Goal: Check status: Check status

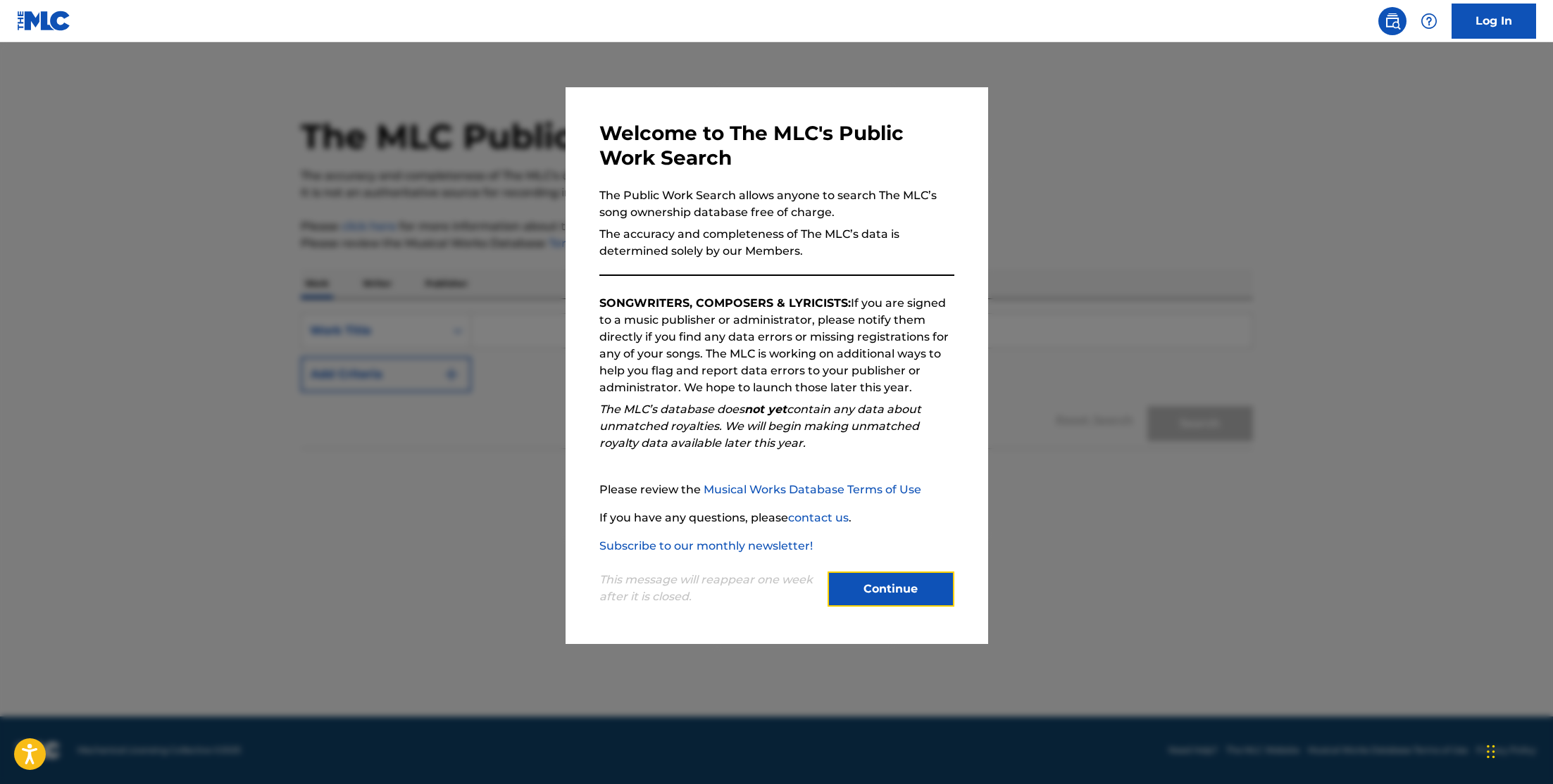
click at [924, 583] on button "Continue" at bounding box center [890, 589] width 127 height 35
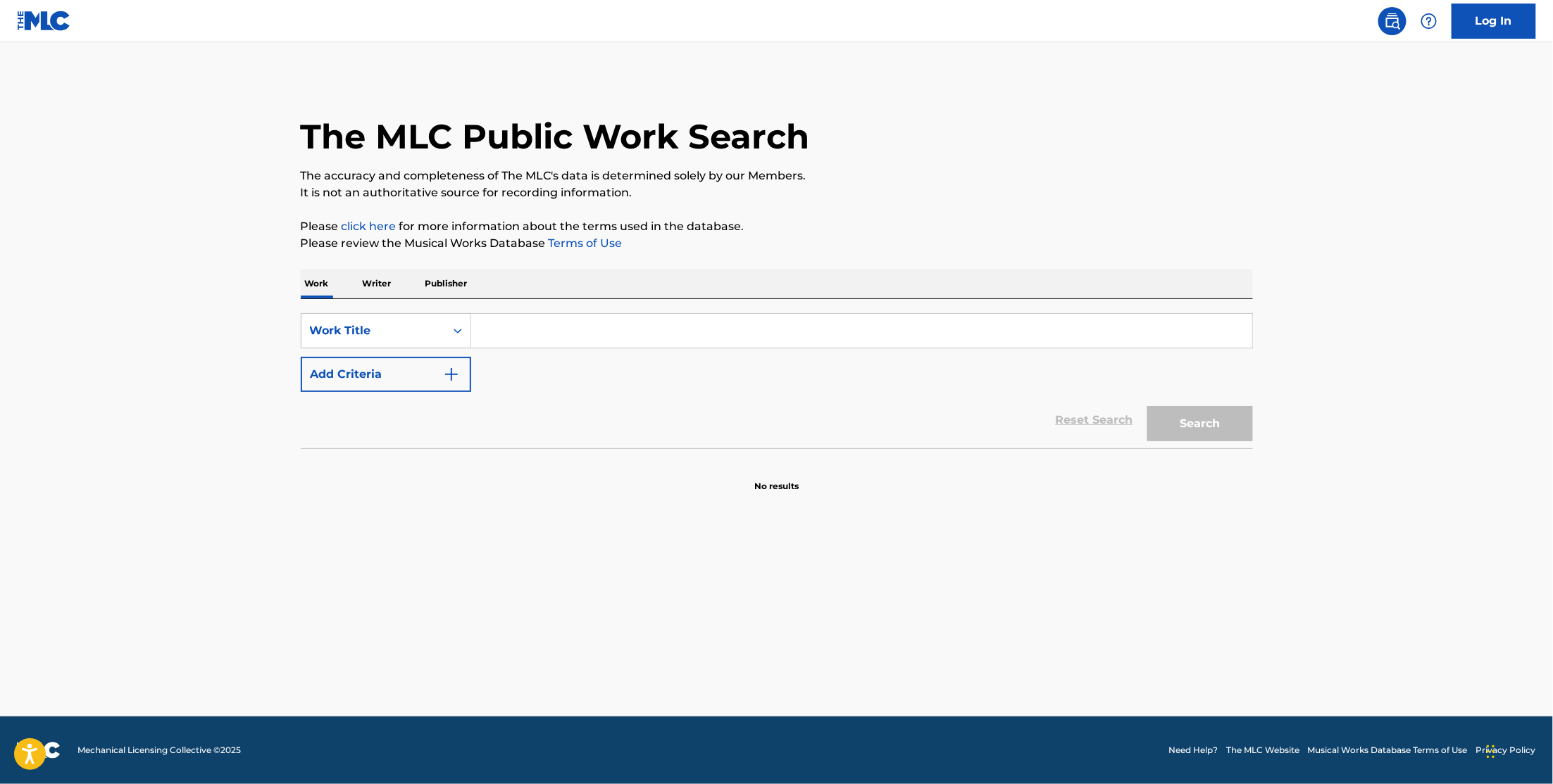
click at [45, 21] on img at bounding box center [44, 21] width 54 height 21
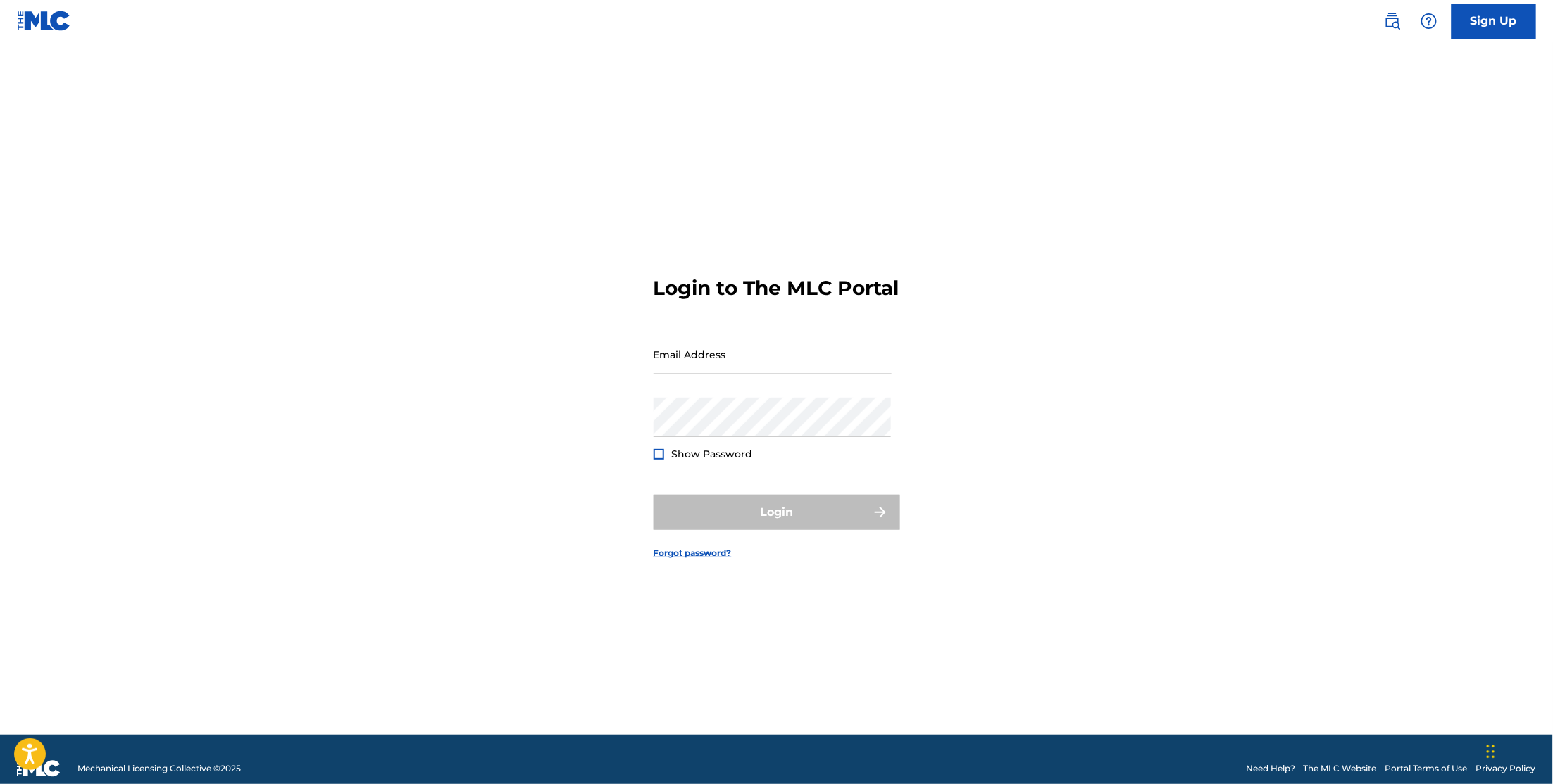
click at [761, 374] on input "Email Address" at bounding box center [772, 354] width 238 height 40
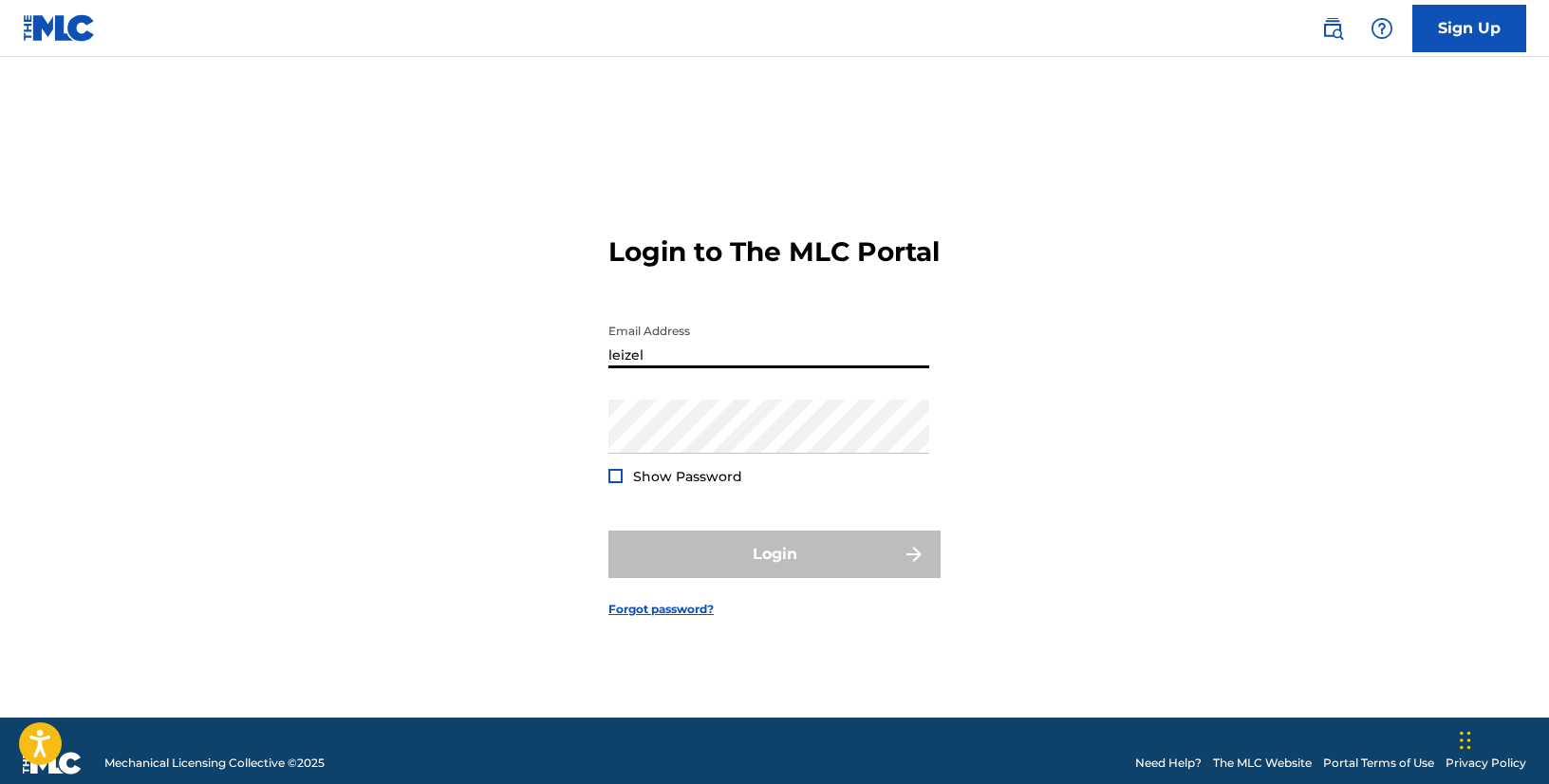
click at [696, 368] on input "leizel" at bounding box center [769, 341] width 321 height 54
type input "[EMAIL_ADDRESS][DOMAIN_NAME]"
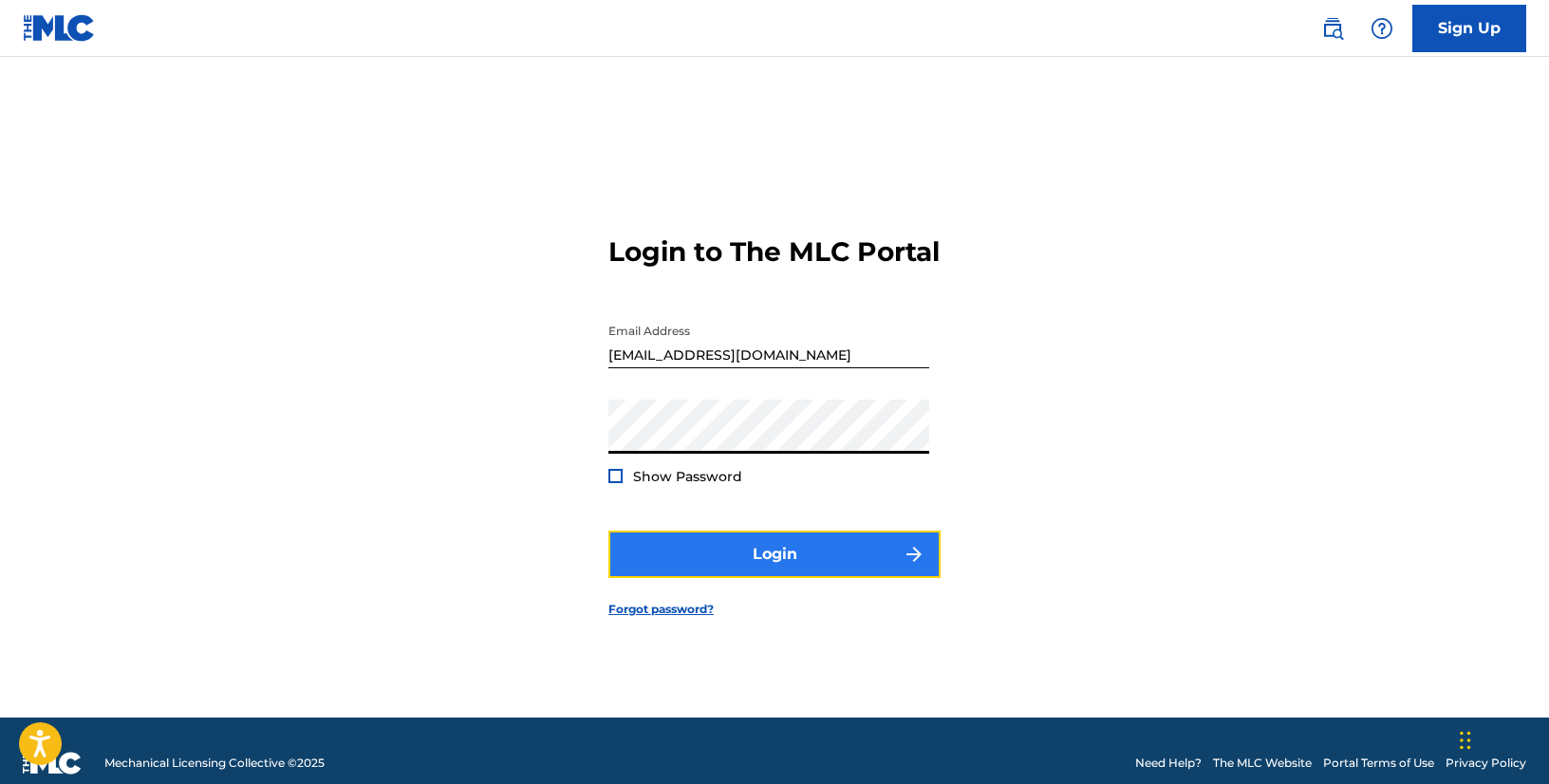
click at [858, 553] on button "Login" at bounding box center [774, 554] width 332 height 47
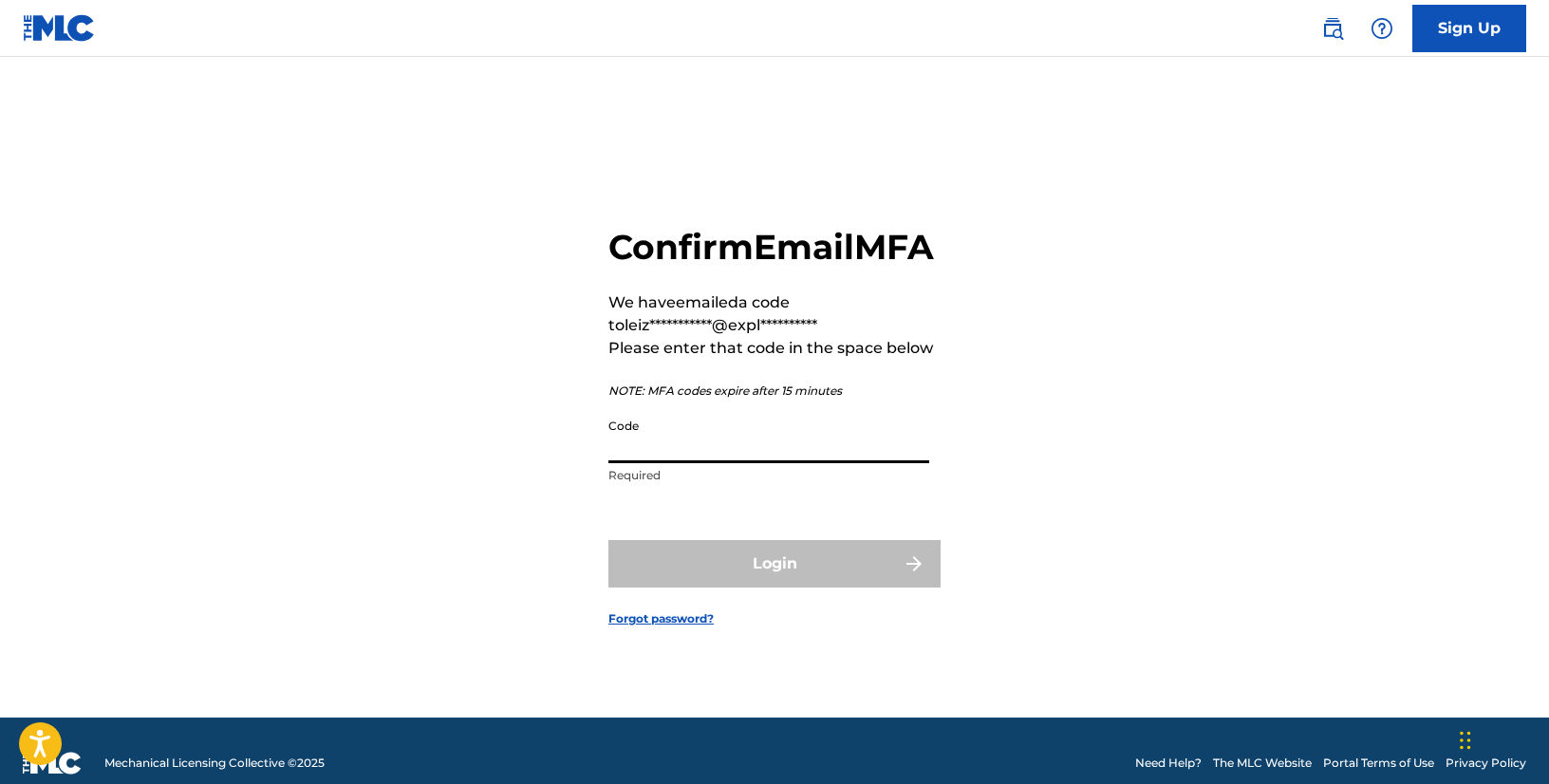
click at [657, 463] on input "Code" at bounding box center [769, 435] width 321 height 54
paste input "488499"
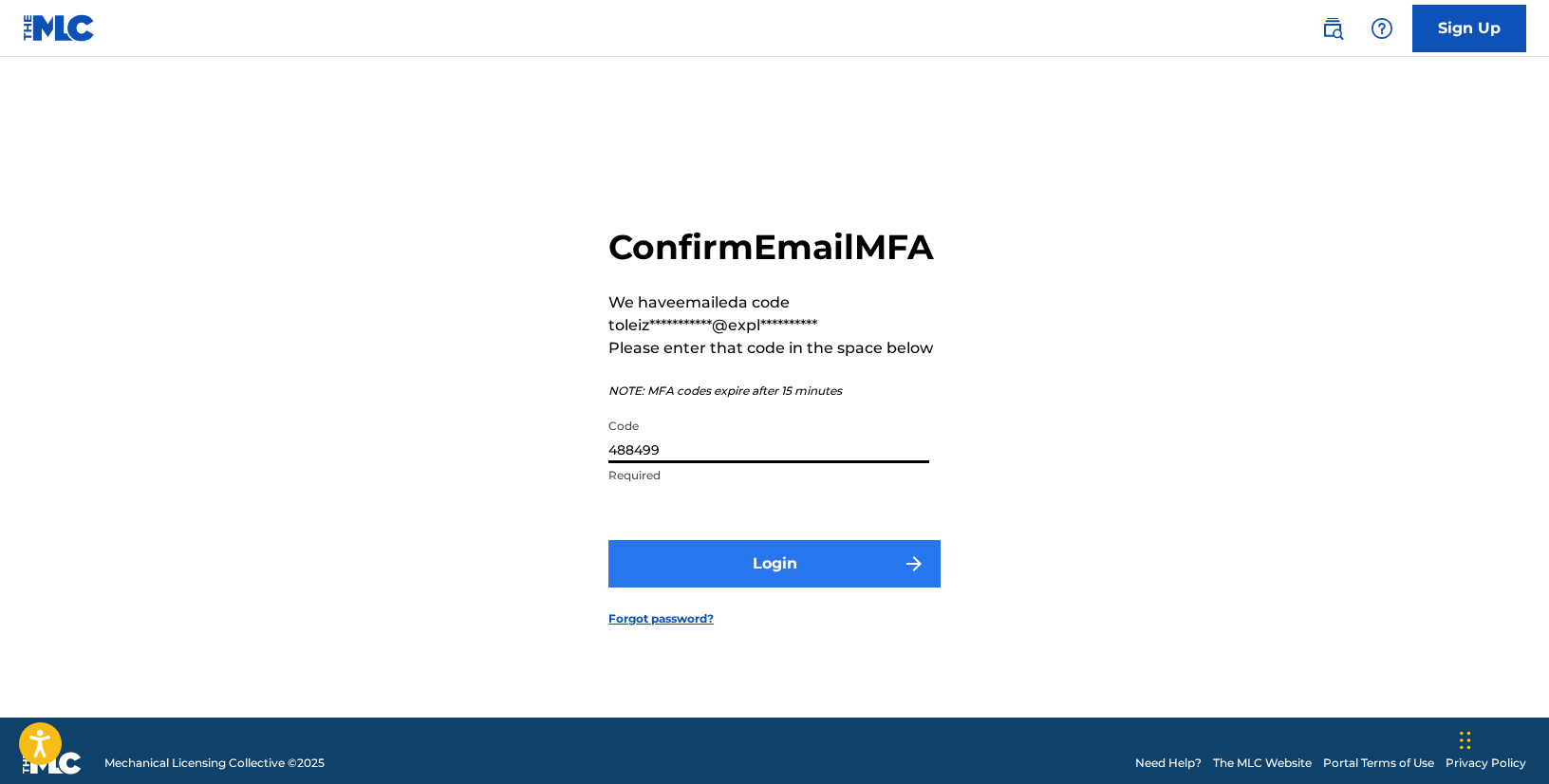
type input "488499"
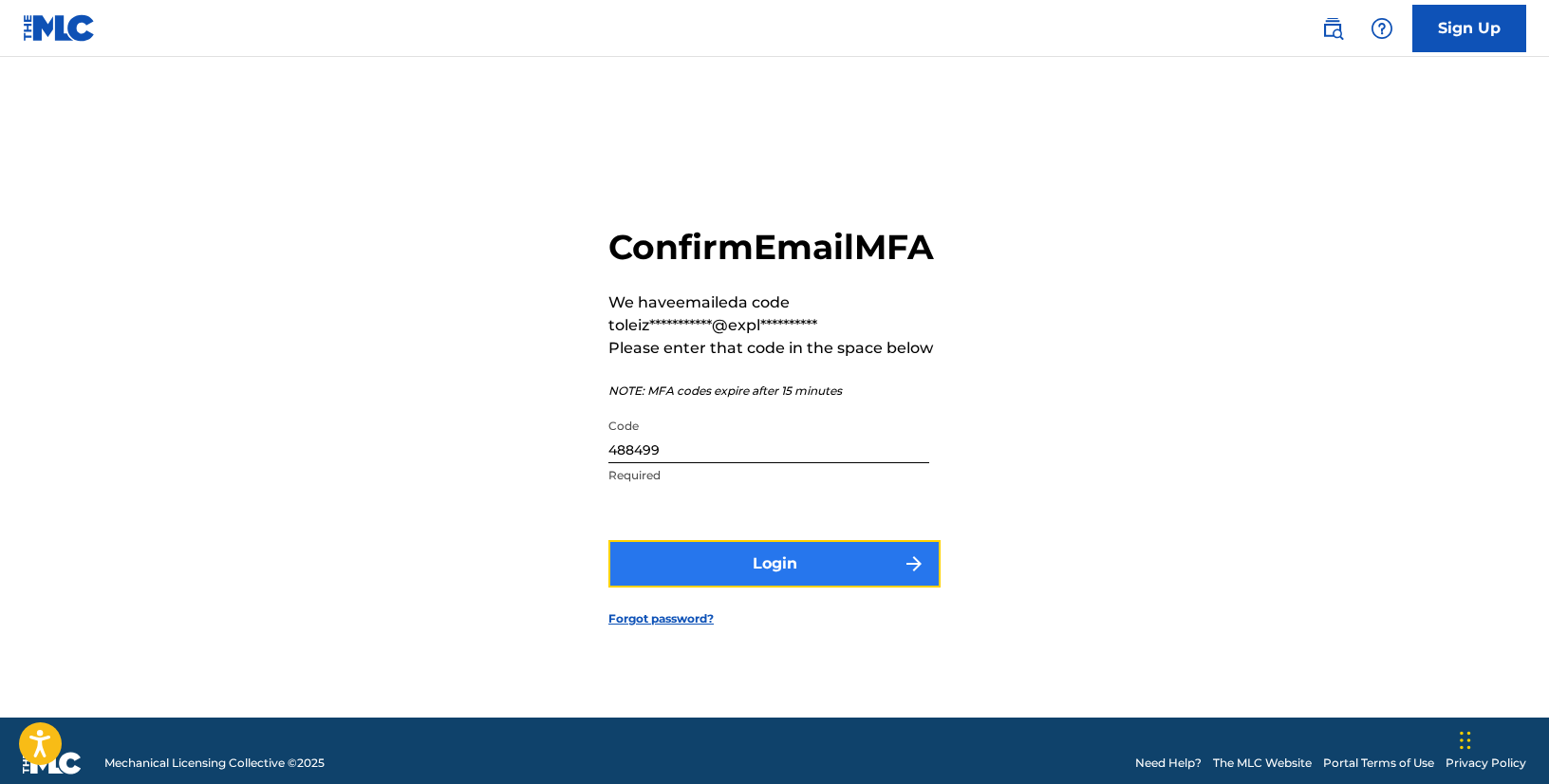
click at [673, 560] on button "Login" at bounding box center [774, 564] width 332 height 47
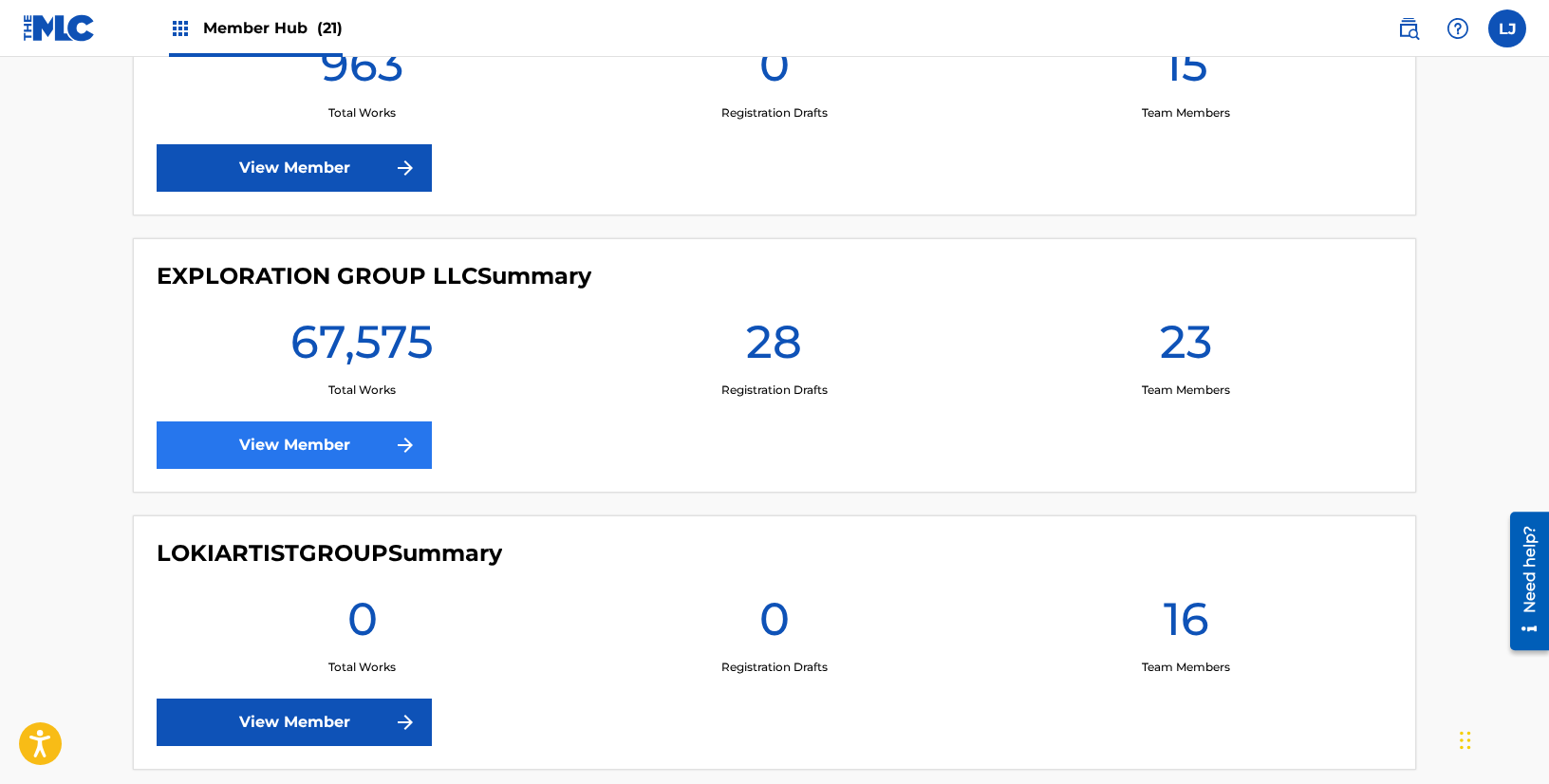
scroll to position [2846, 0]
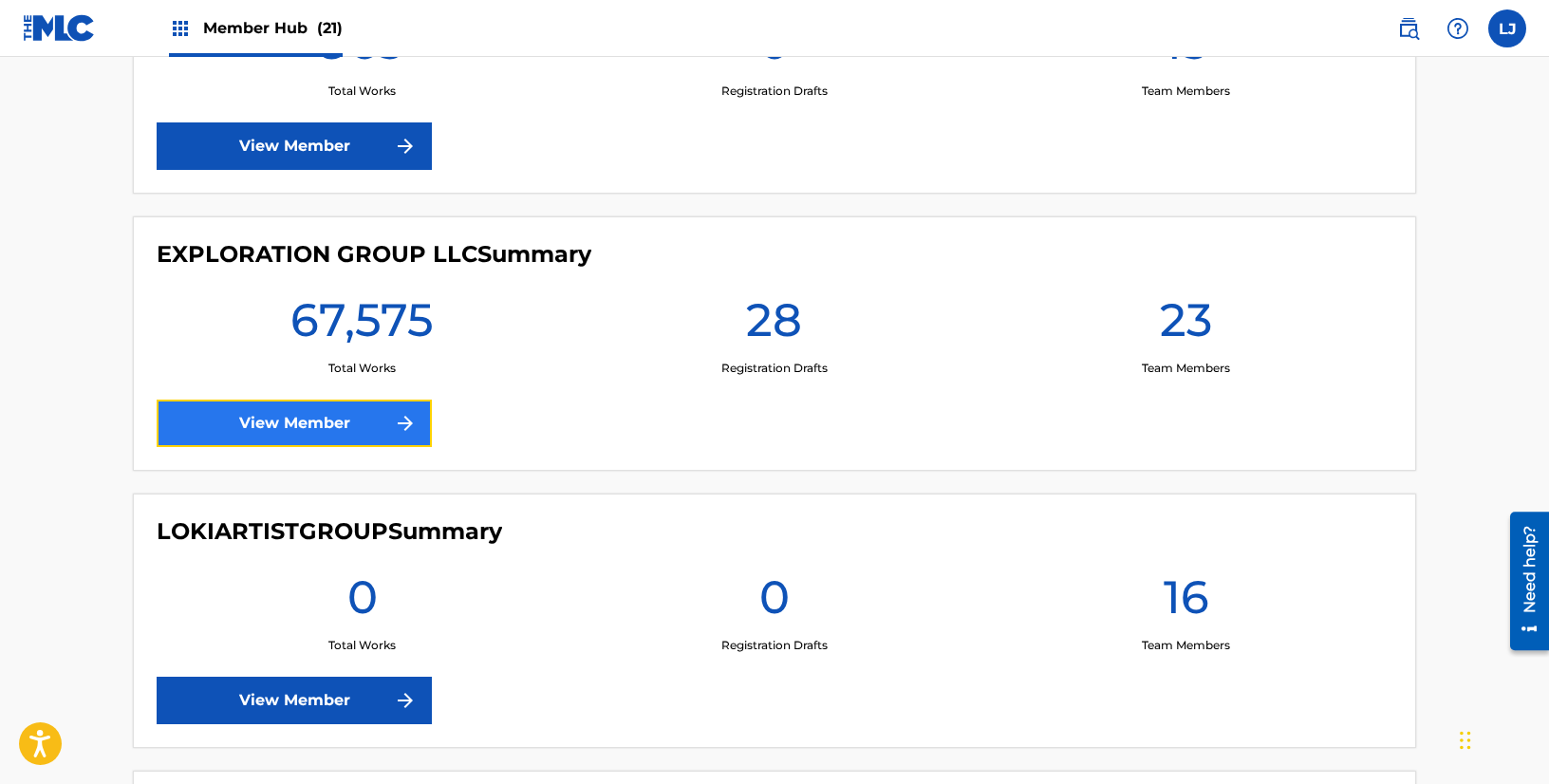
click at [242, 433] on link "View Member" at bounding box center [294, 424] width 276 height 47
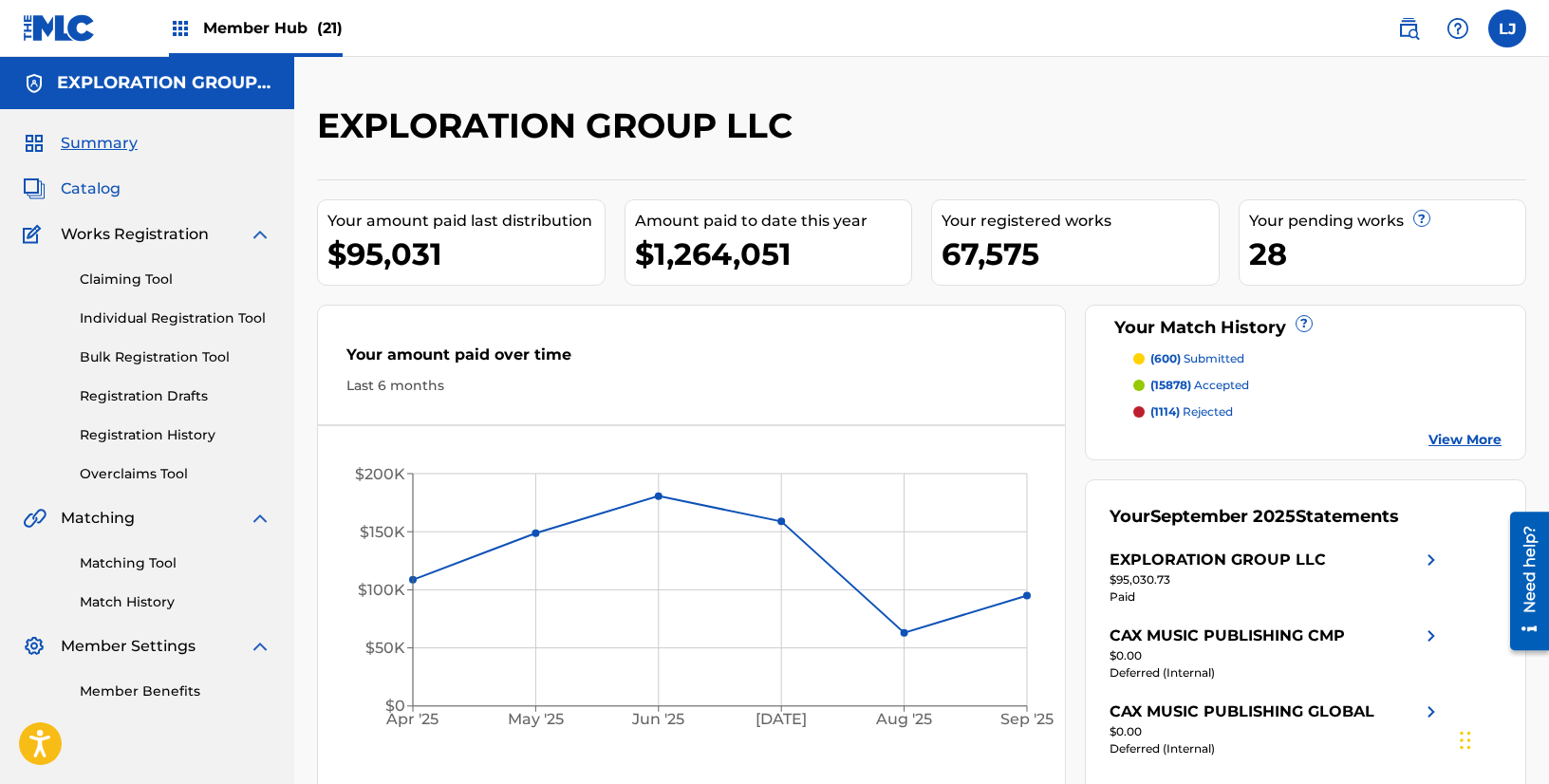
click at [102, 186] on span "Catalog" at bounding box center [90, 189] width 60 height 23
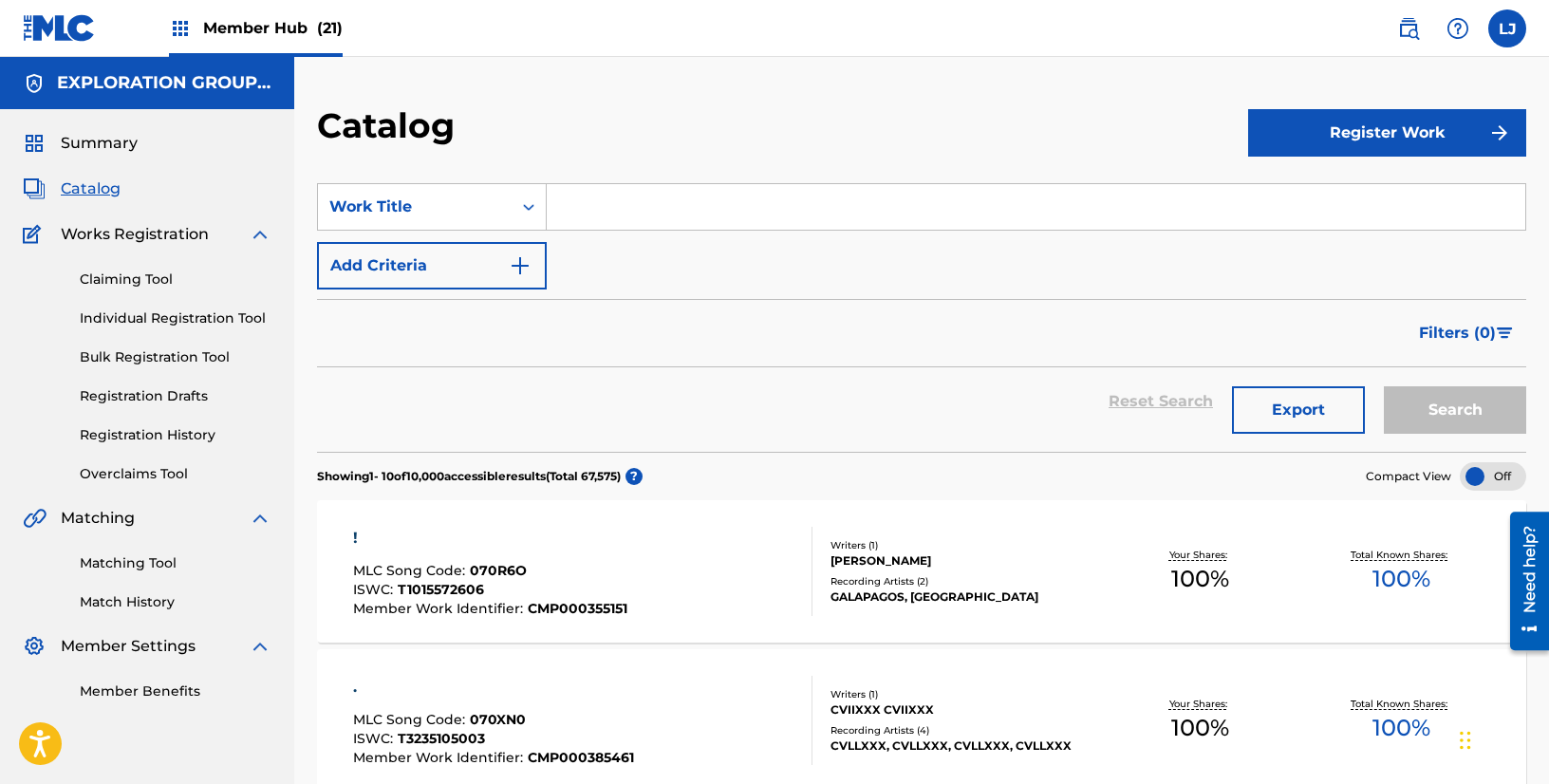
click at [637, 219] on input "Search Form" at bounding box center [1035, 206] width 979 height 45
paste input "[PERSON_NAME]"
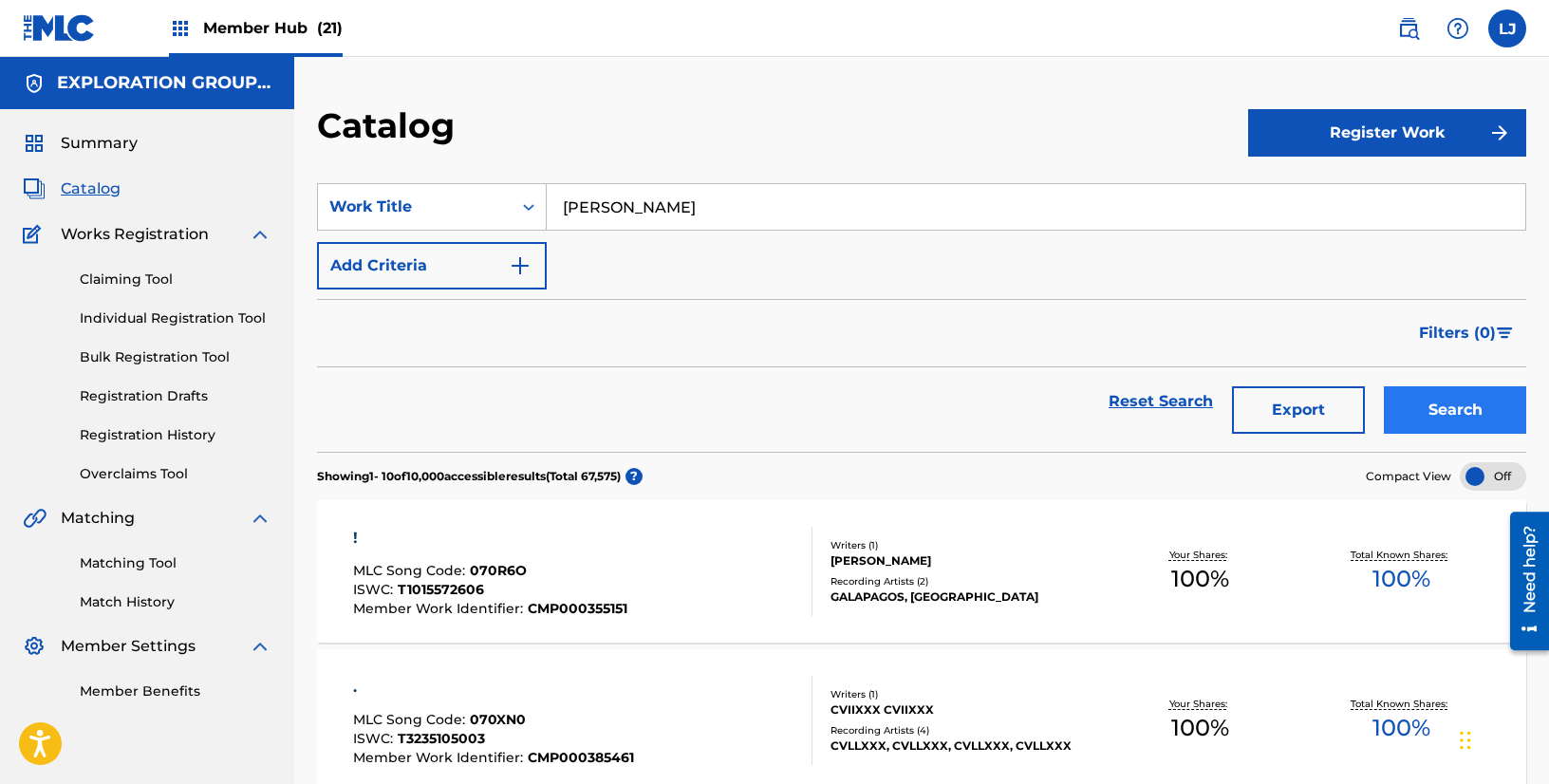
type input "[PERSON_NAME]"
click at [1476, 395] on button "Search" at bounding box center [1455, 410] width 142 height 47
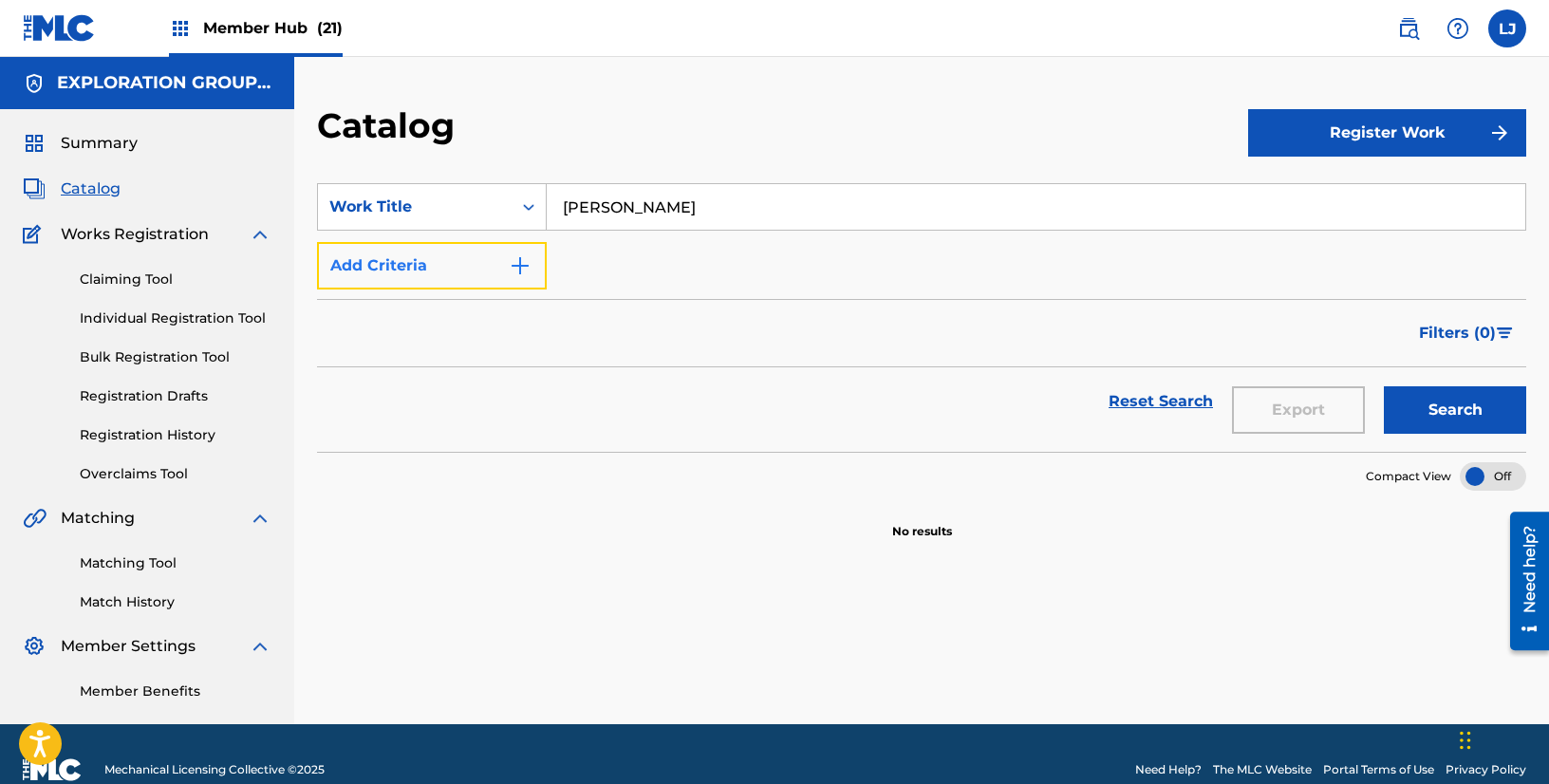
click at [511, 253] on button "Add Criteria" at bounding box center [432, 266] width 230 height 47
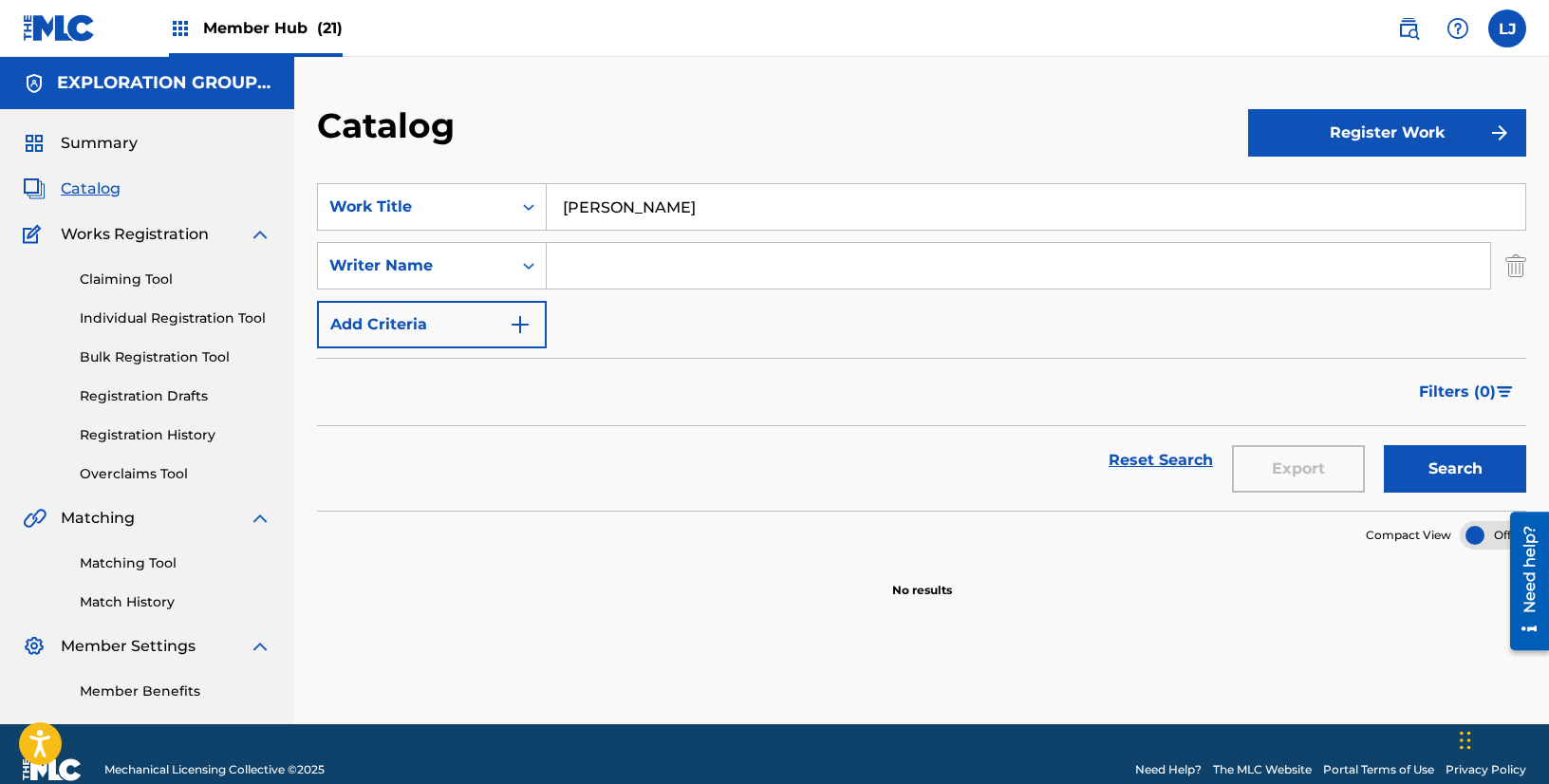
click at [637, 268] on input "Search Form" at bounding box center [1018, 266] width 943 height 45
paste input "Matsutoya"
type input "Matsutoya"
click at [1475, 487] on button "Search" at bounding box center [1455, 469] width 142 height 47
click at [590, 228] on input "[PERSON_NAME]" at bounding box center [1035, 206] width 979 height 45
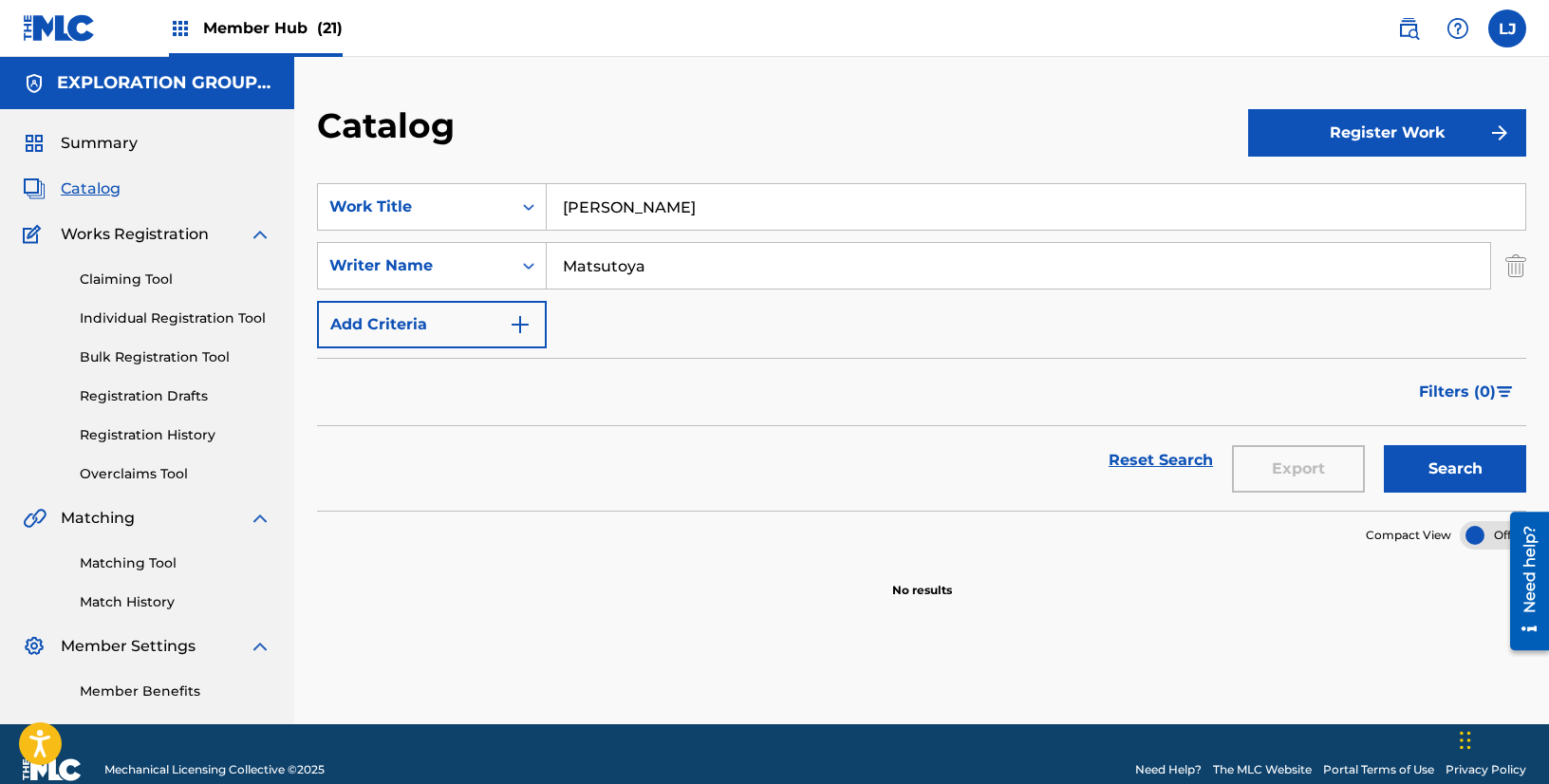
click at [590, 228] on input "[PERSON_NAME]" at bounding box center [1035, 206] width 979 height 45
paste input "Your Eyes Are Magic [PERSON_NAME]"
click at [590, 228] on input "Your Eyes Are Magic [PERSON_NAME]" at bounding box center [1035, 206] width 979 height 45
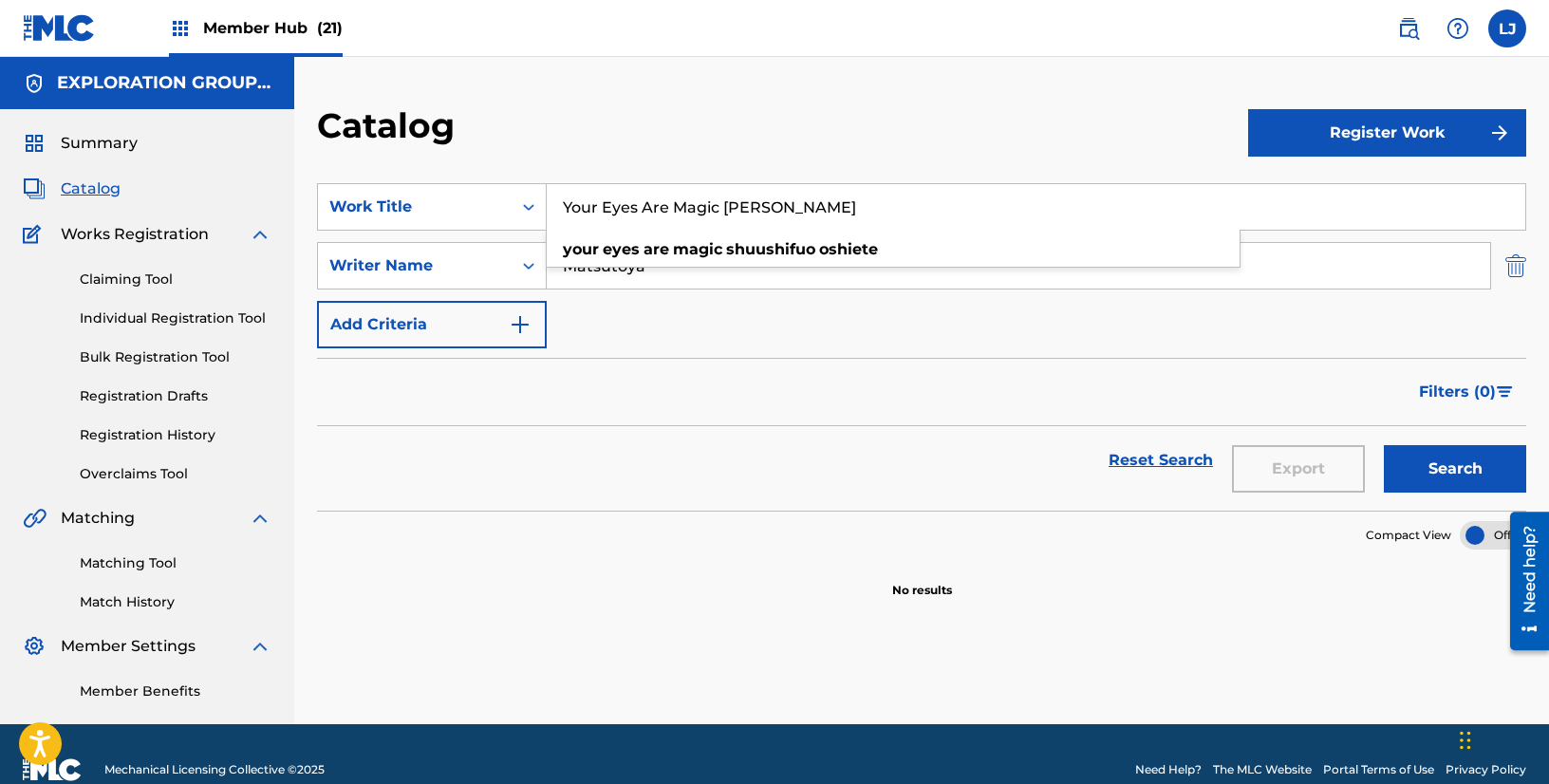
type input "Your Eyes Are Magic [PERSON_NAME]"
click at [1517, 266] on img "Search Form" at bounding box center [1515, 266] width 21 height 47
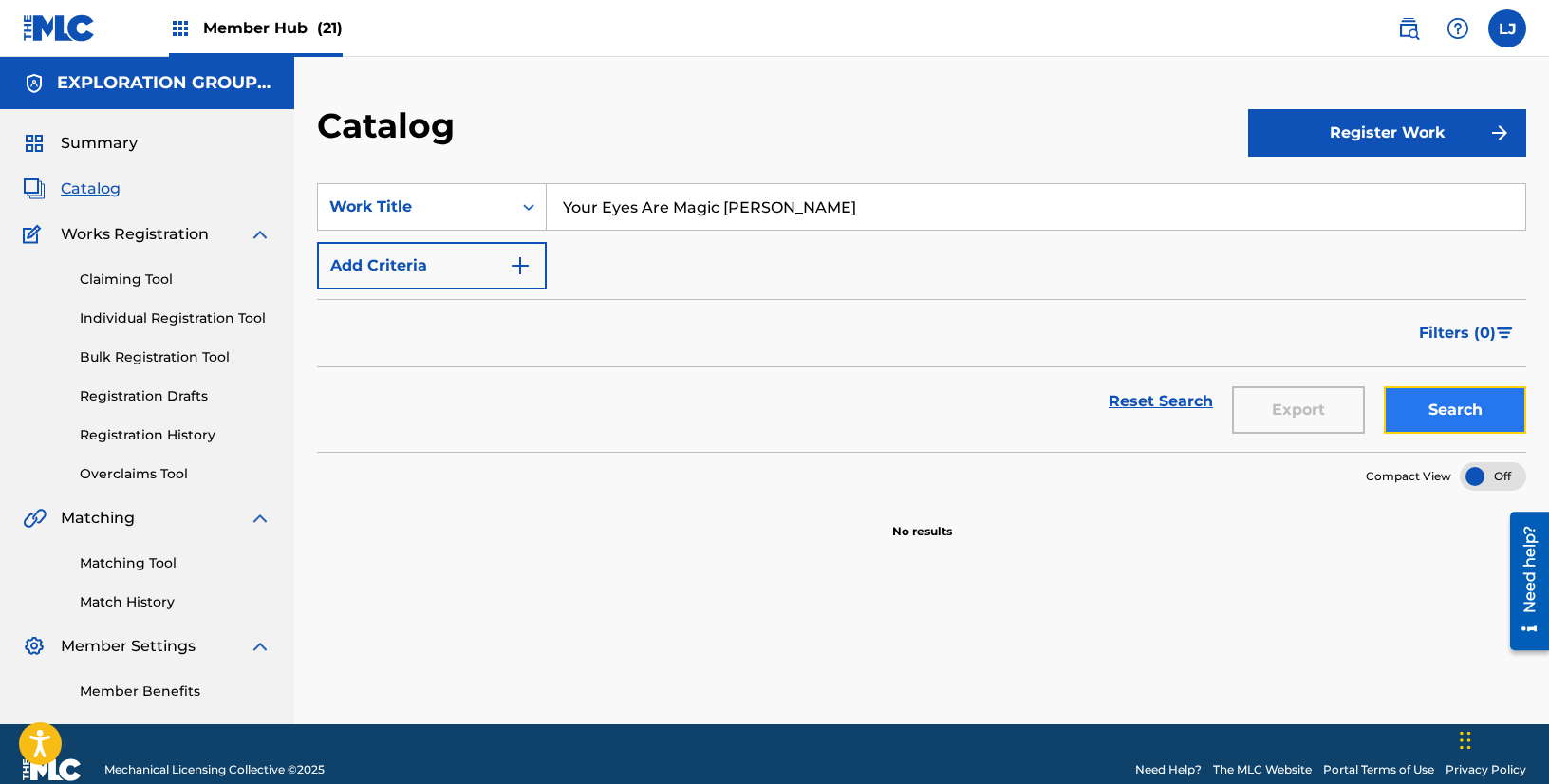
click at [1435, 412] on button "Search" at bounding box center [1455, 410] width 142 height 47
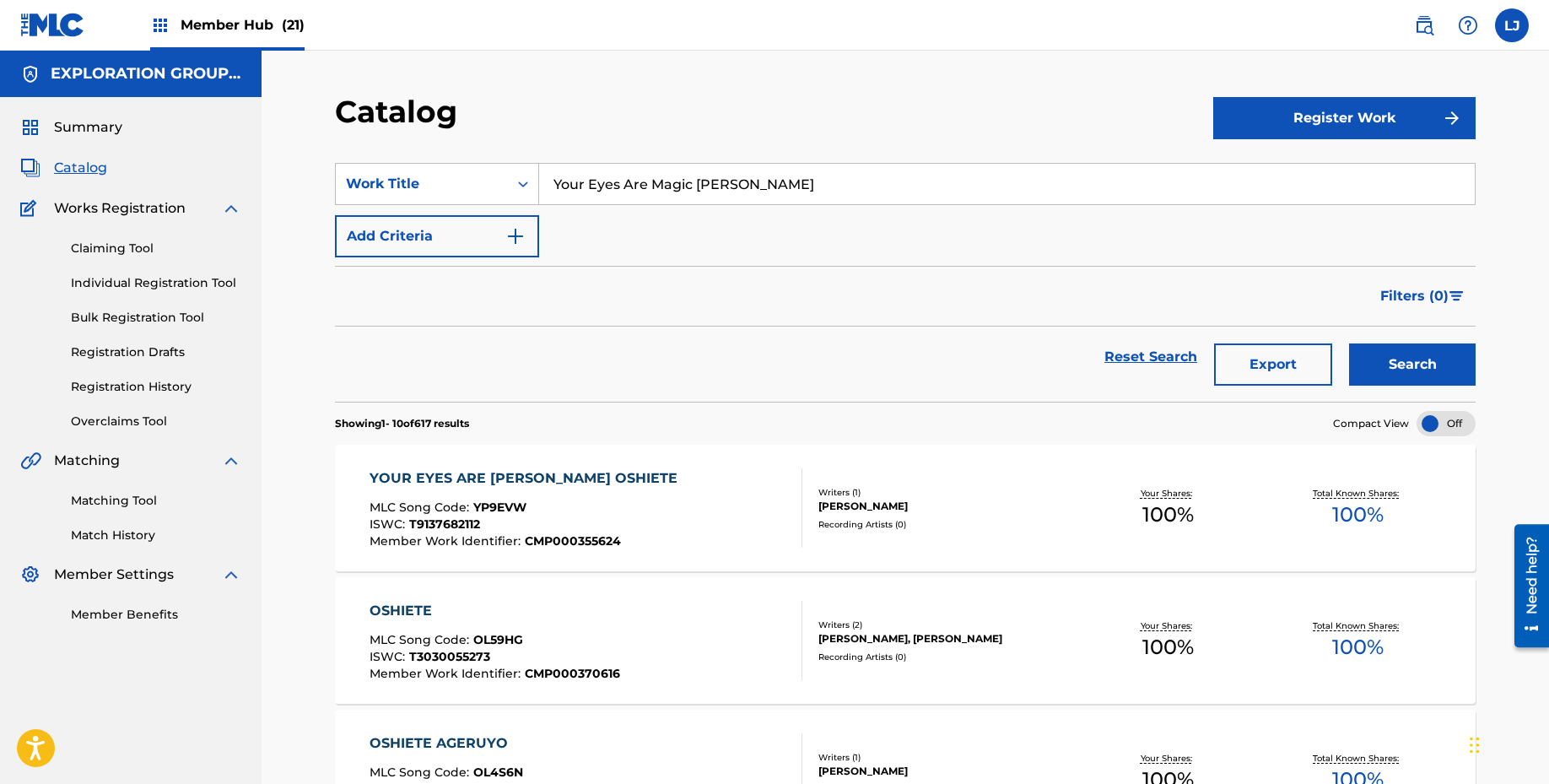
click at [657, 481] on div "YOUR EYES ARE [PERSON_NAME] OSHIETE" at bounding box center [528, 478] width 316 height 20
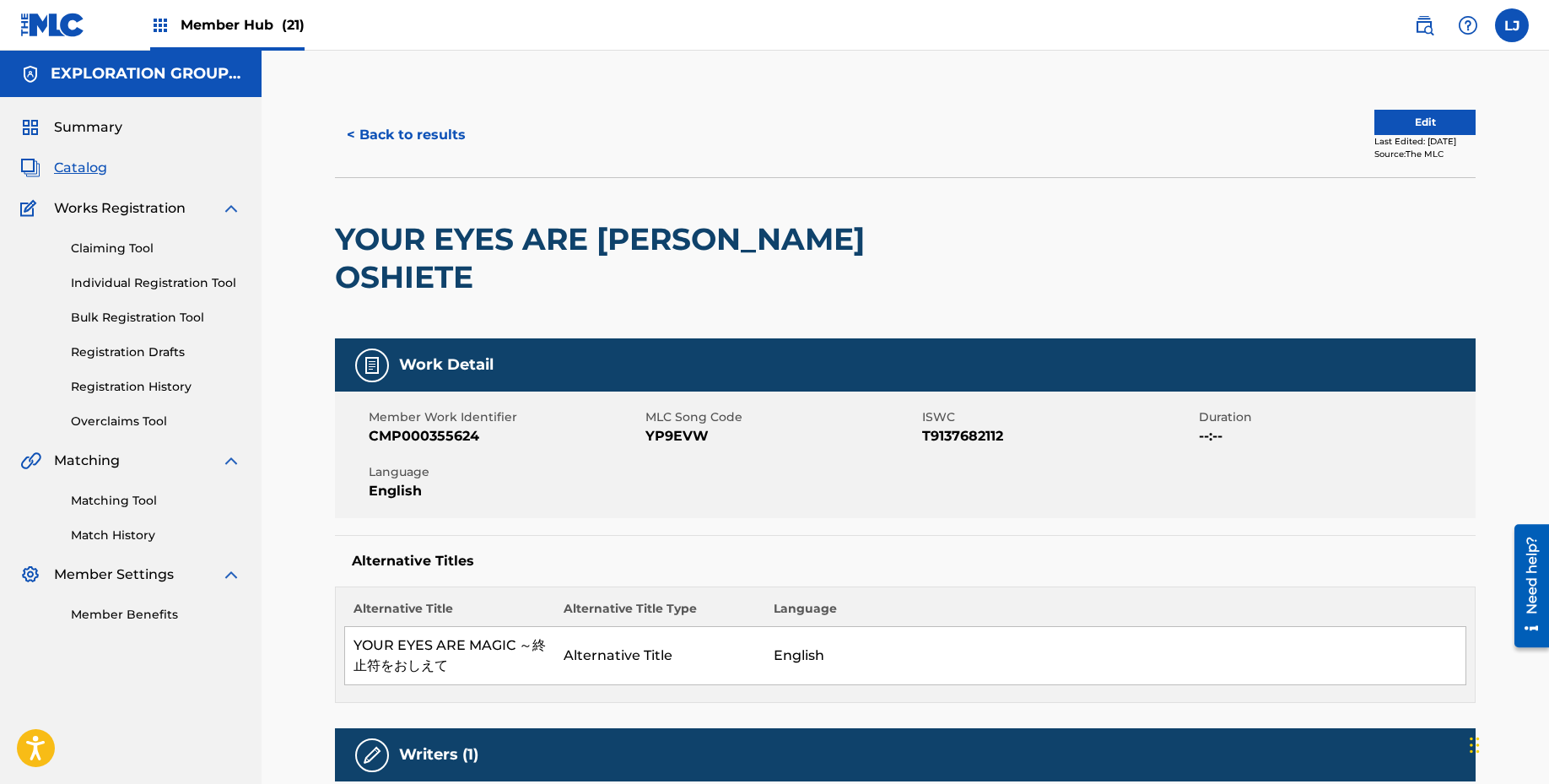
click at [668, 435] on span "YP9EVW" at bounding box center [782, 435] width 272 height 20
copy span "YP9EVW"
click at [358, 133] on button "< Back to results" at bounding box center [406, 135] width 142 height 42
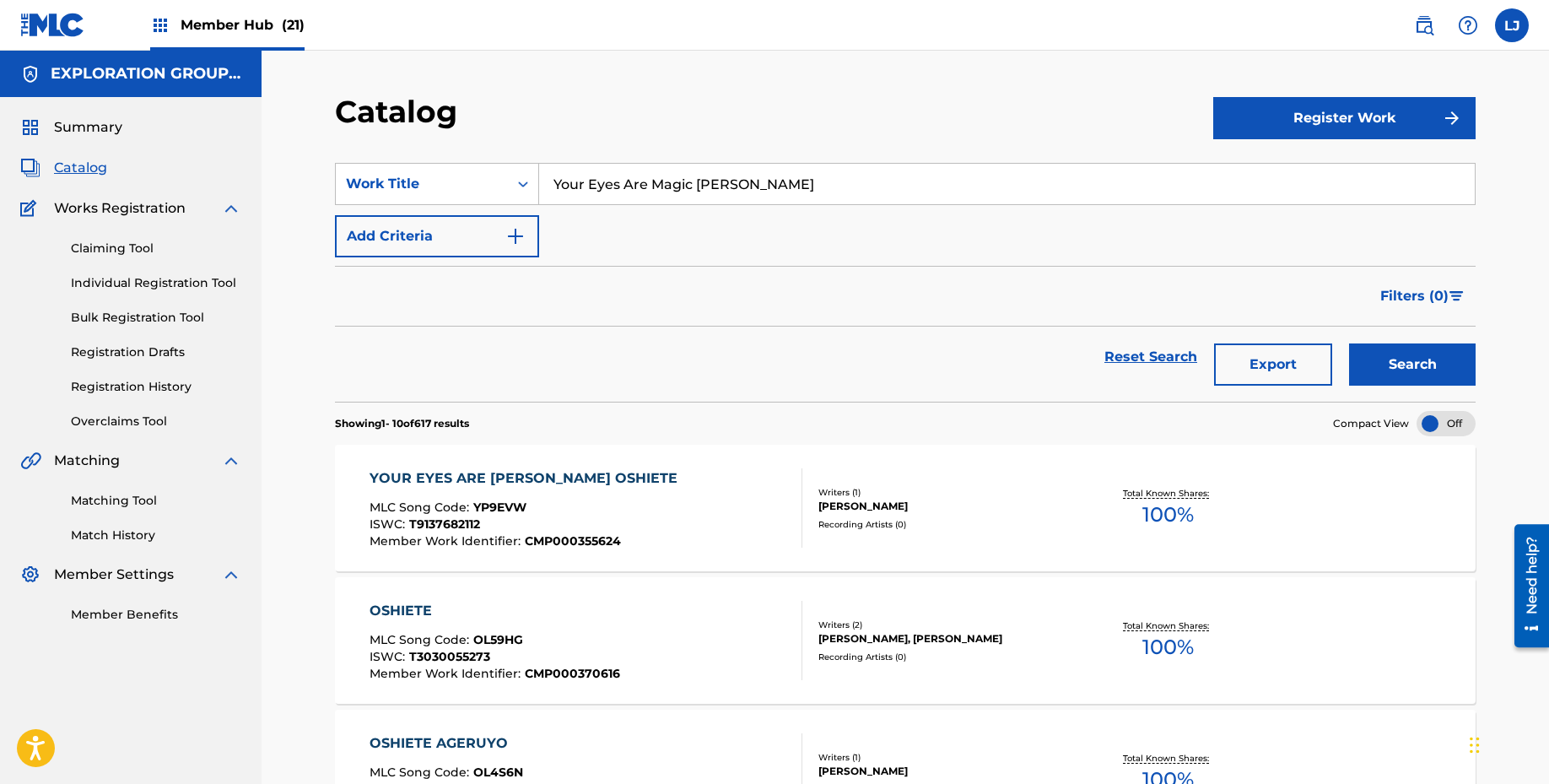
click at [589, 192] on input "Your Eyes Are Magic [PERSON_NAME]" at bounding box center [1007, 183] width 936 height 40
click at [589, 190] on input "Your Eyes Are Magic [PERSON_NAME]" at bounding box center [1007, 183] width 936 height 40
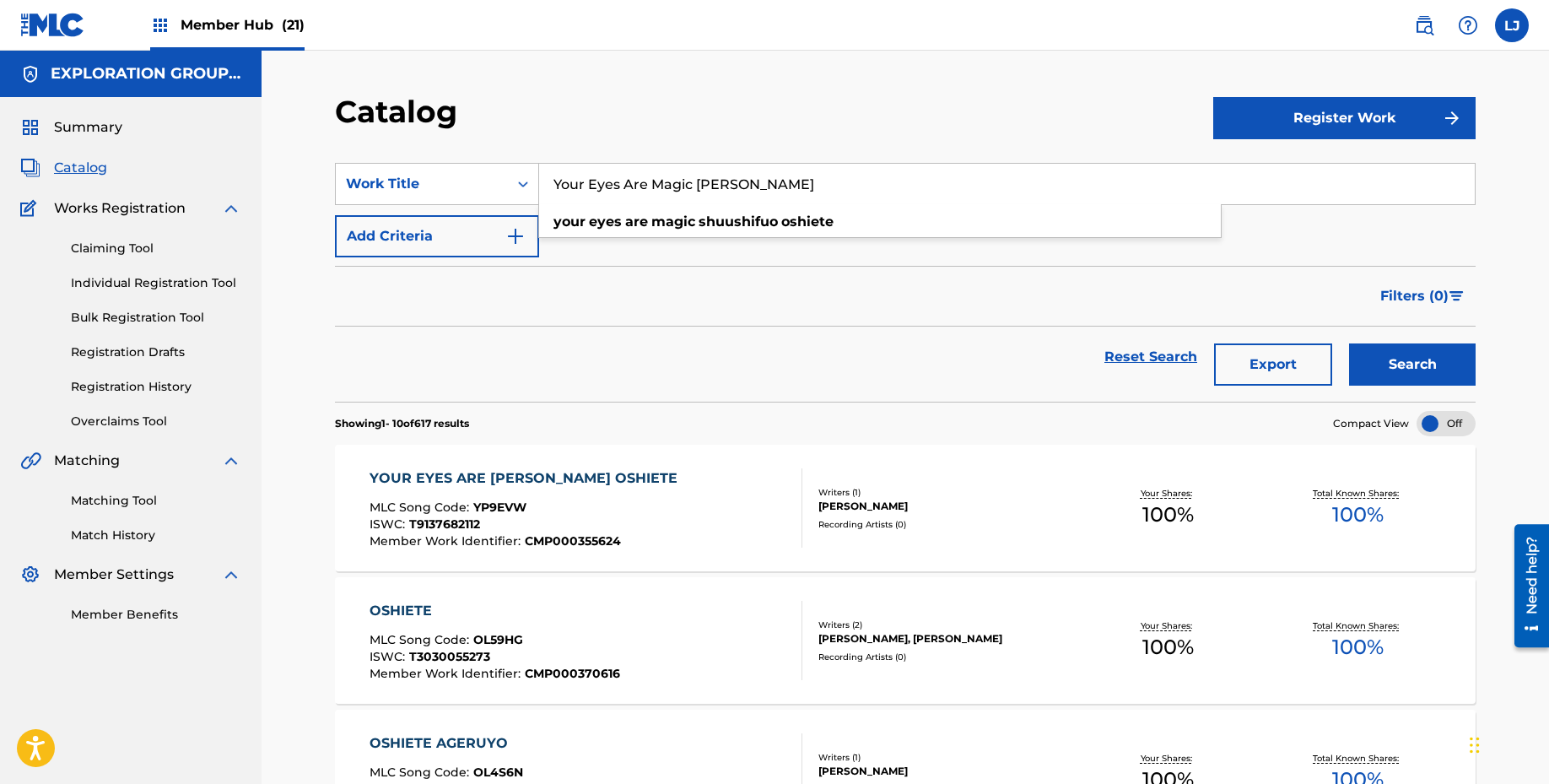
paste input "Dansuno [PERSON_NAME]"
type input "Dansuno [PERSON_NAME]"
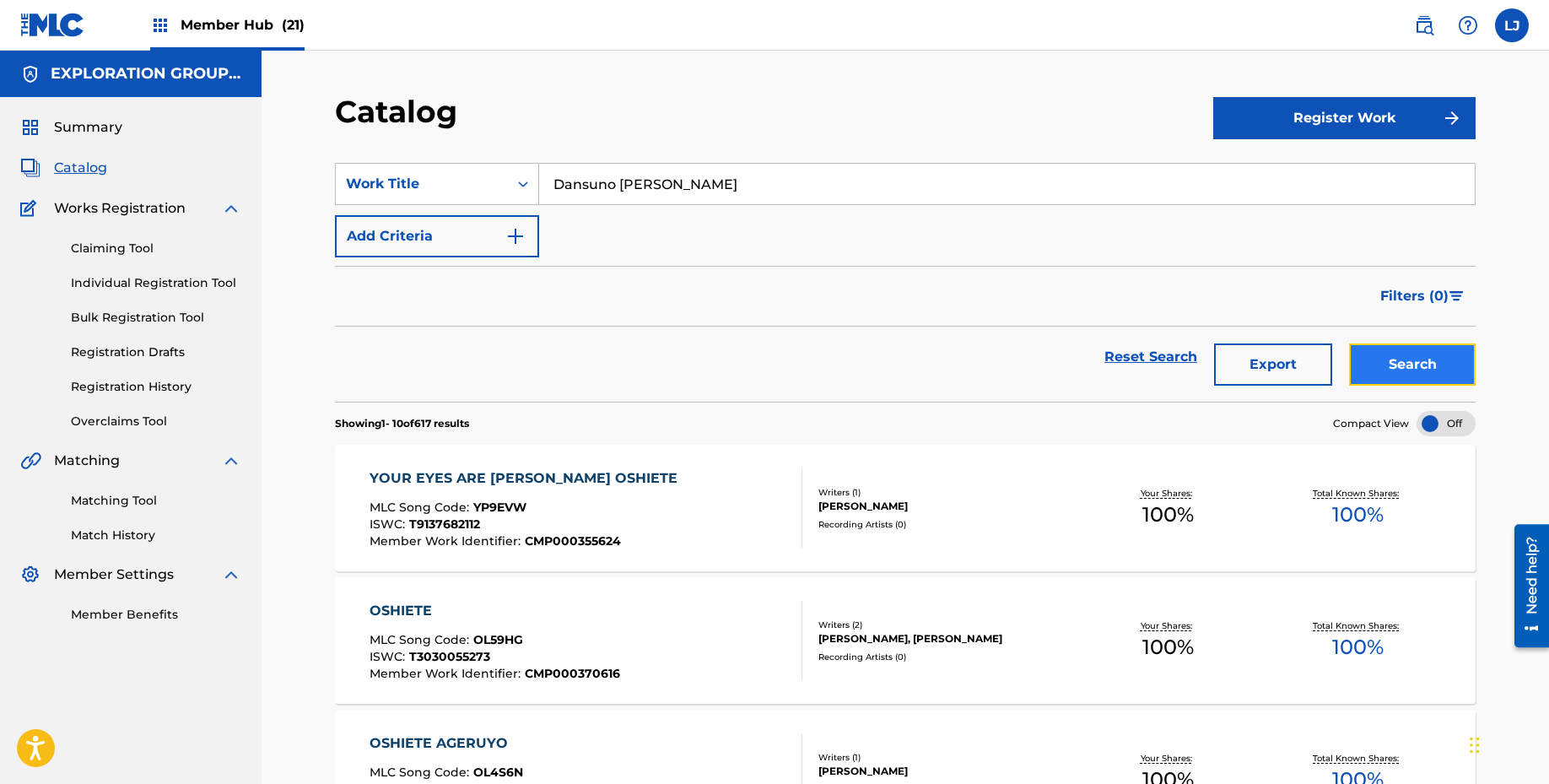
click at [1381, 370] on button "Search" at bounding box center [1412, 364] width 126 height 42
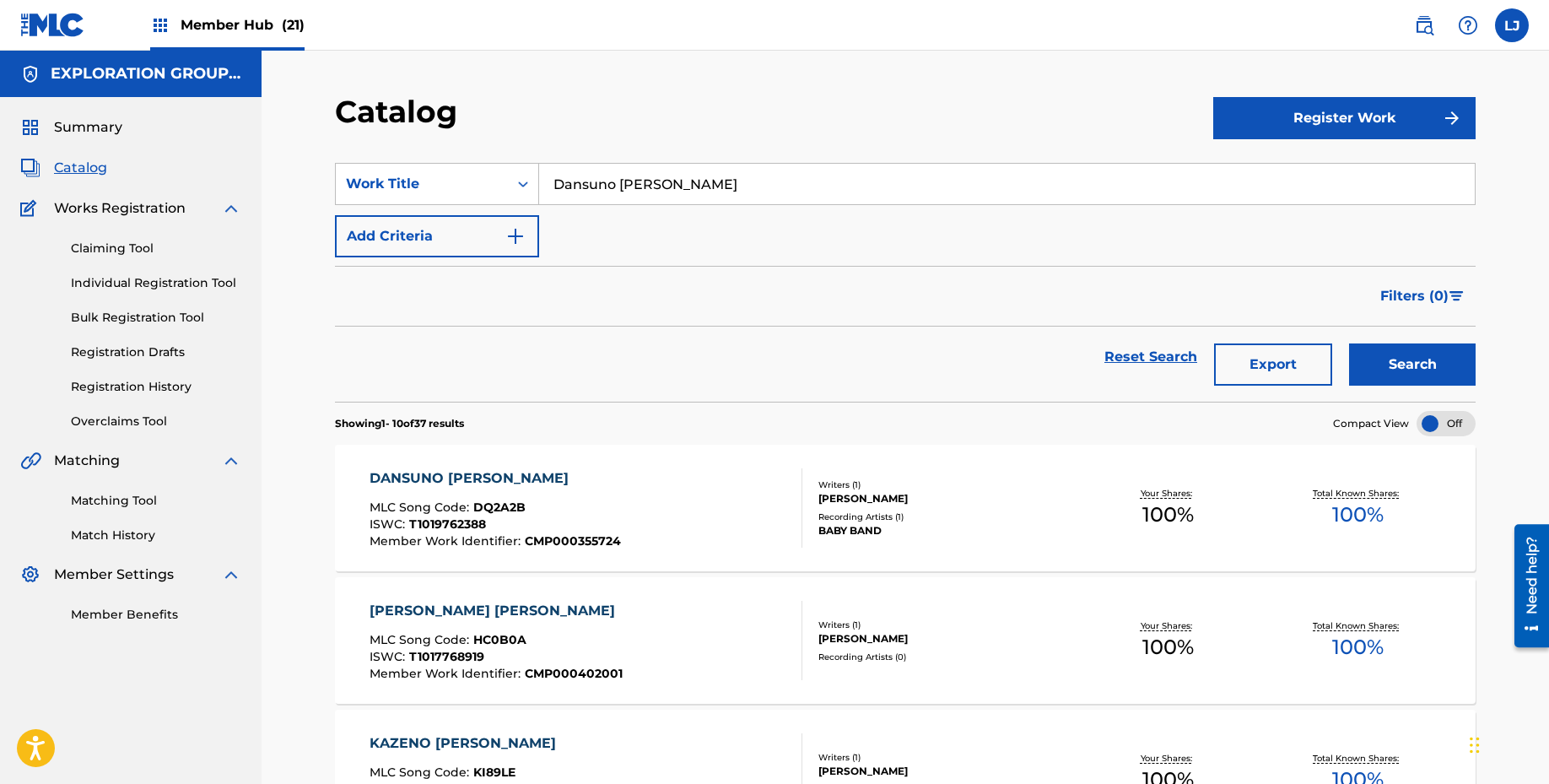
click at [669, 494] on div "DANSUNO YOUNI DAKIYOSETAI MLC Song Code : DQ2A2B ISWC : T1019762388 Member Work…" at bounding box center [587, 507] width 434 height 79
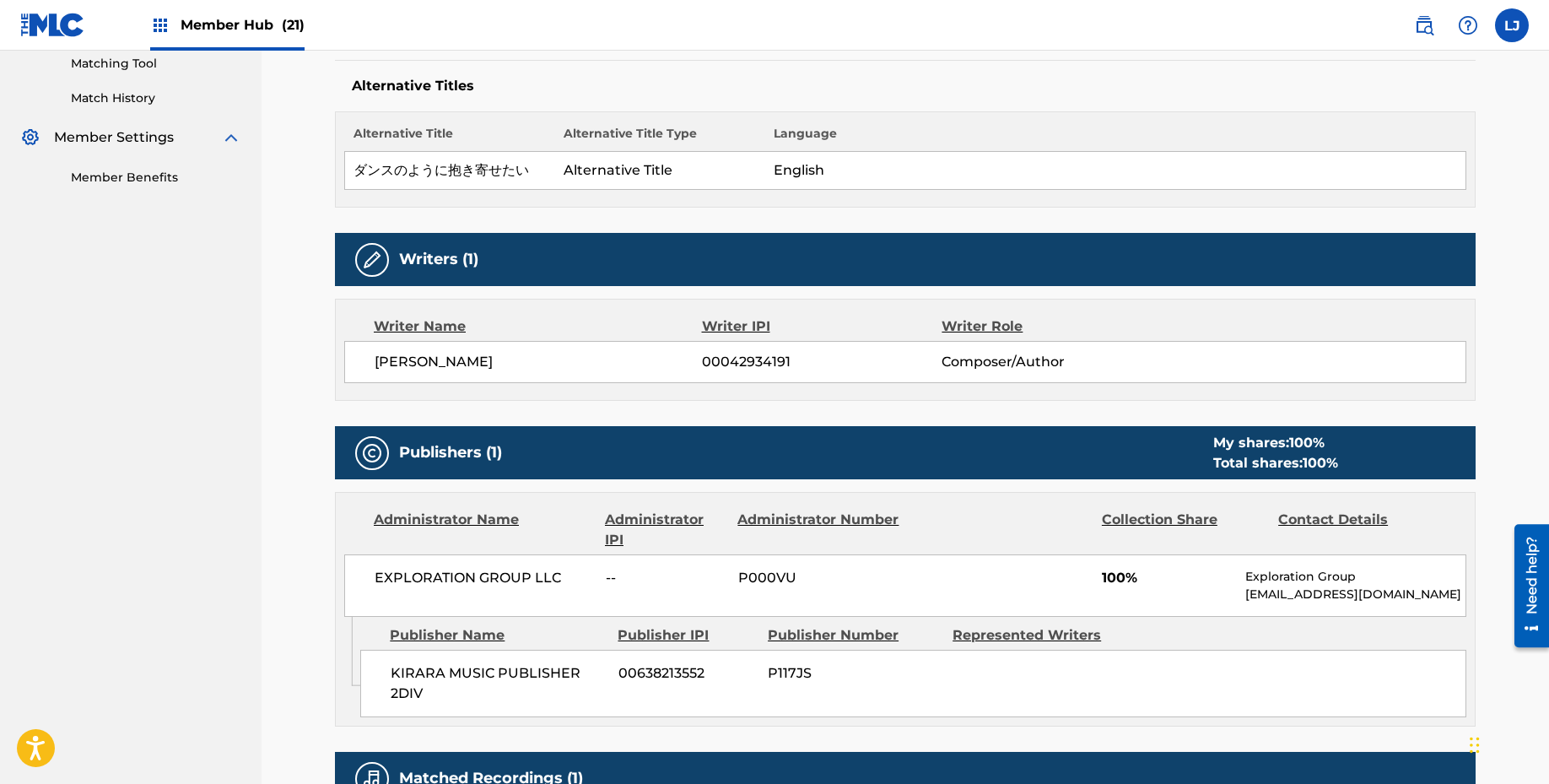
scroll to position [316, 0]
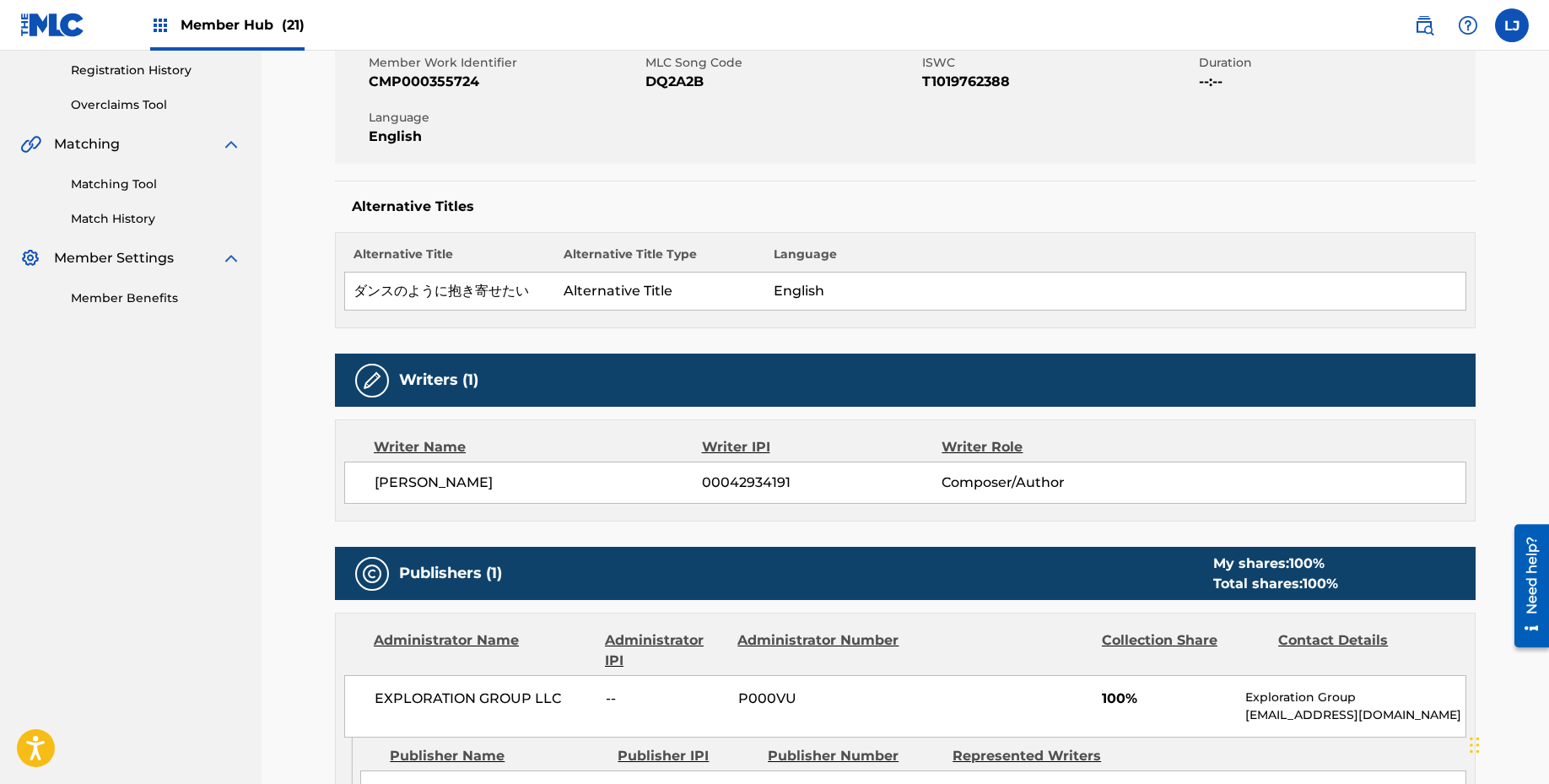
click at [679, 89] on span "DQ2A2B" at bounding box center [782, 82] width 272 height 20
copy span "DQ2A2B"
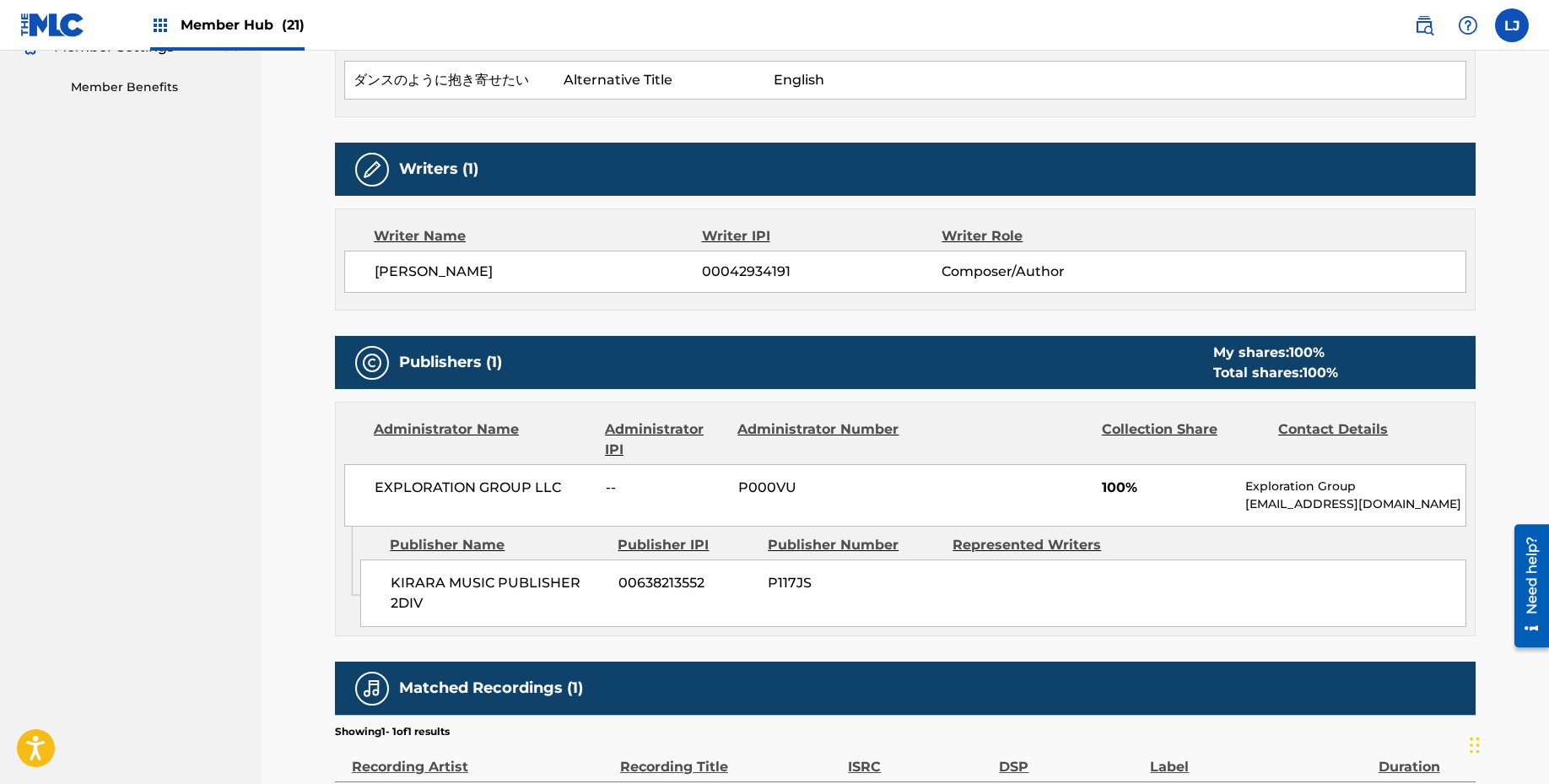
scroll to position [0, 0]
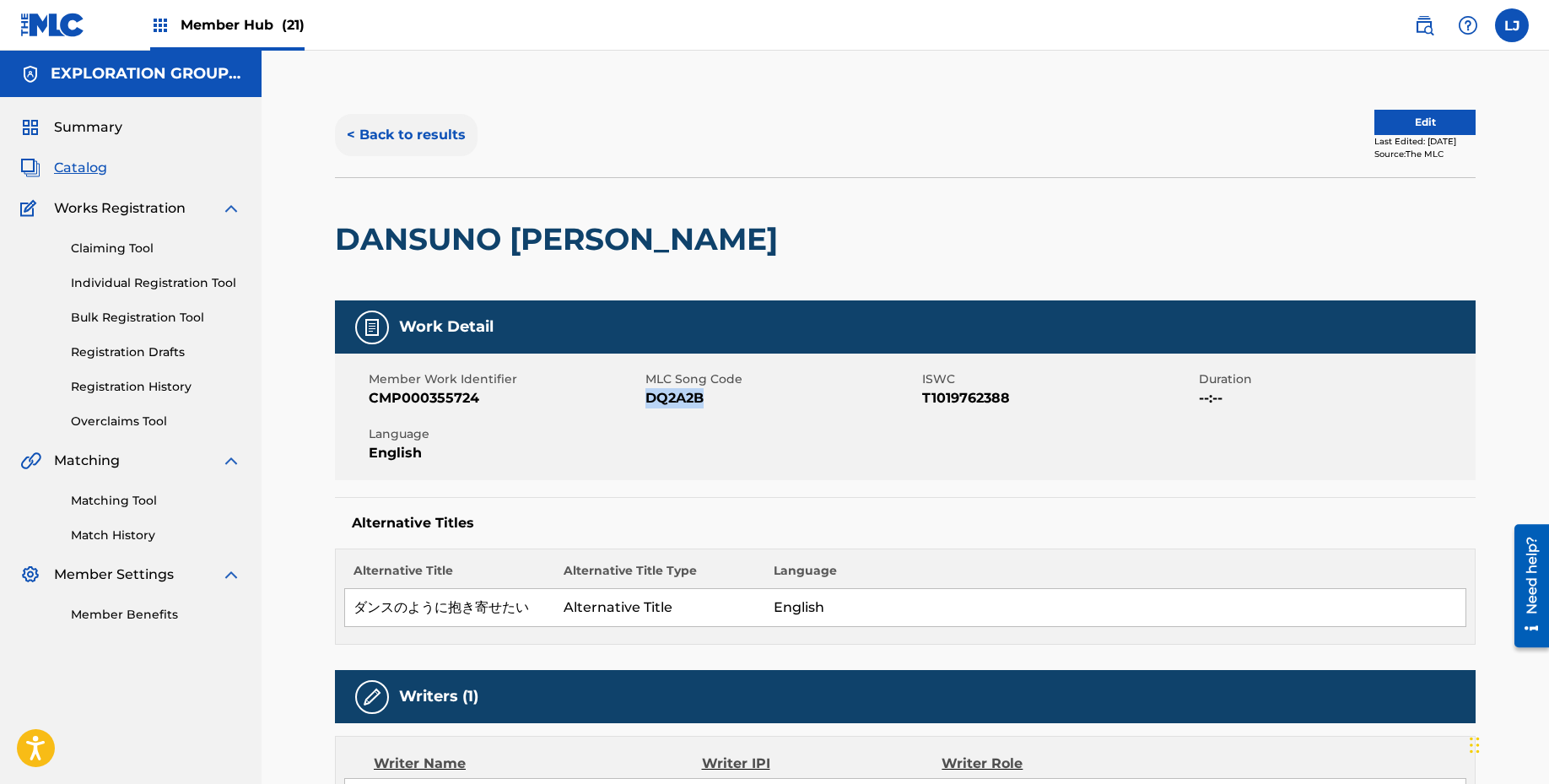
click at [421, 146] on button "< Back to results" at bounding box center [406, 135] width 142 height 42
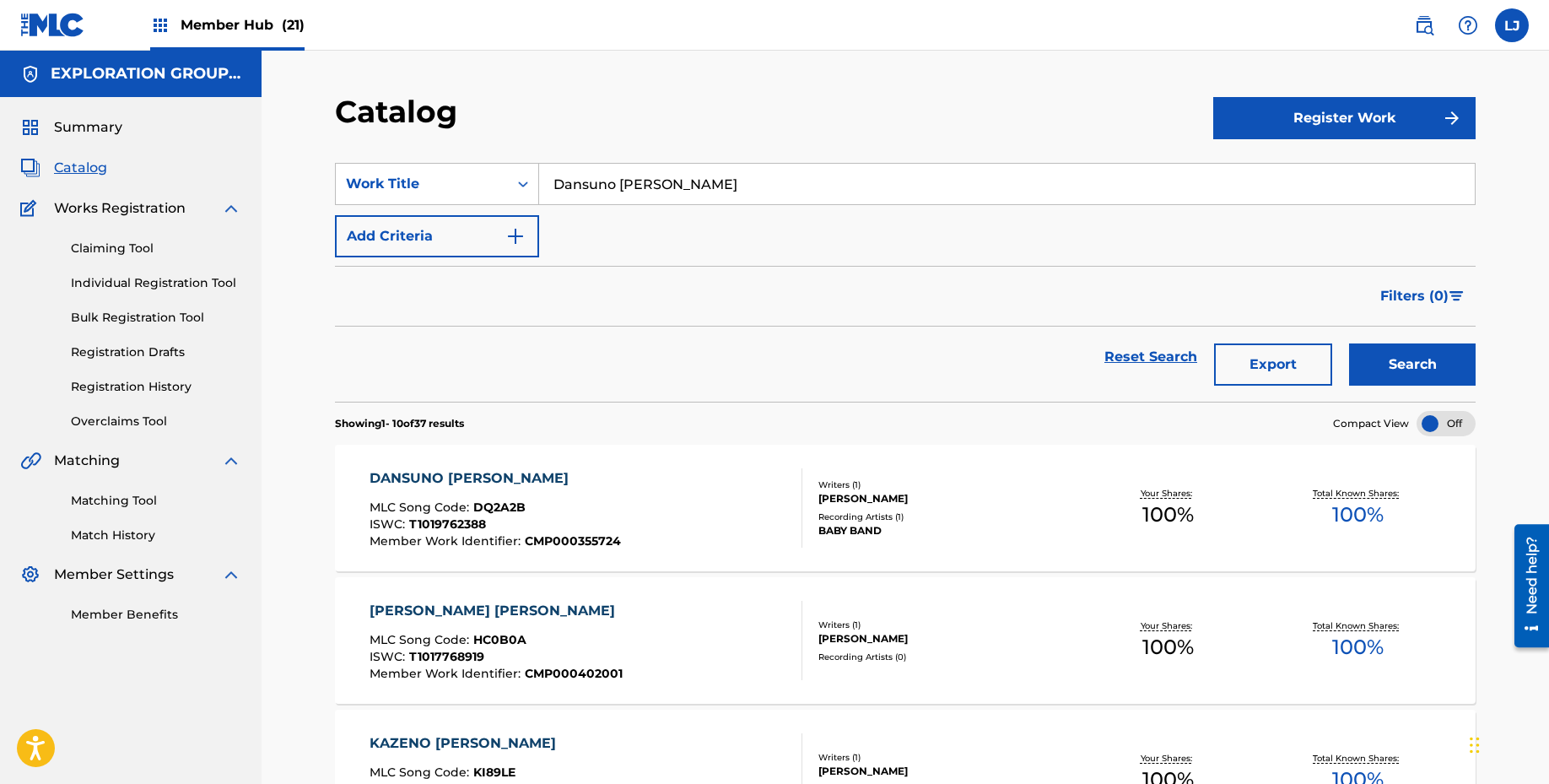
click at [618, 208] on div "SearchWithCriteria5cccc113-8d6f-45a0-9a1e-0a1c07af2b74 Work Title Dansuno Youni…" at bounding box center [904, 210] width 1141 height 95
click at [646, 172] on input "Dansuno [PERSON_NAME]" at bounding box center [1007, 183] width 936 height 40
paste input "[PERSON_NAME]"
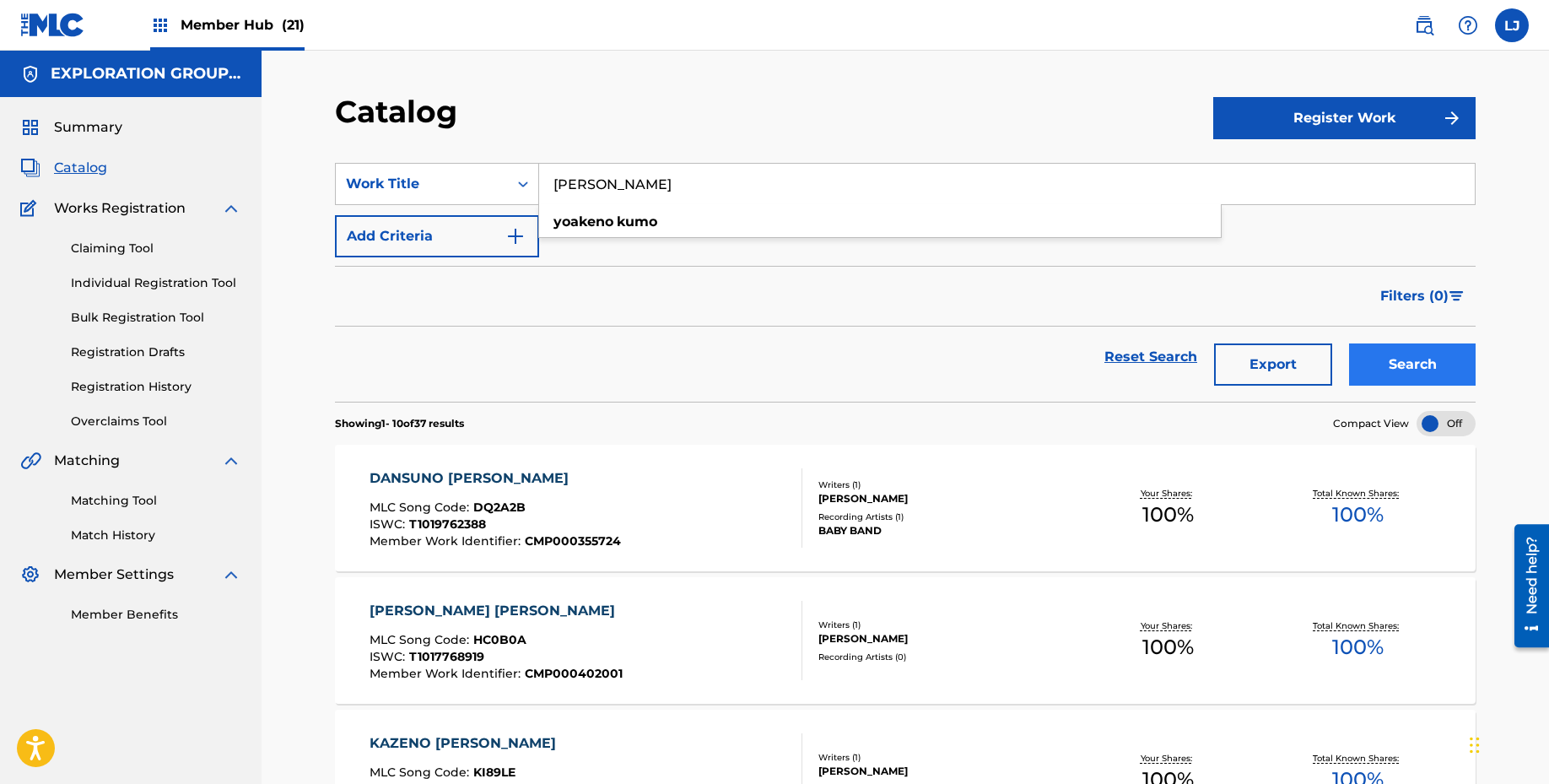
type input "[PERSON_NAME]"
click at [1372, 365] on button "Search" at bounding box center [1412, 364] width 126 height 42
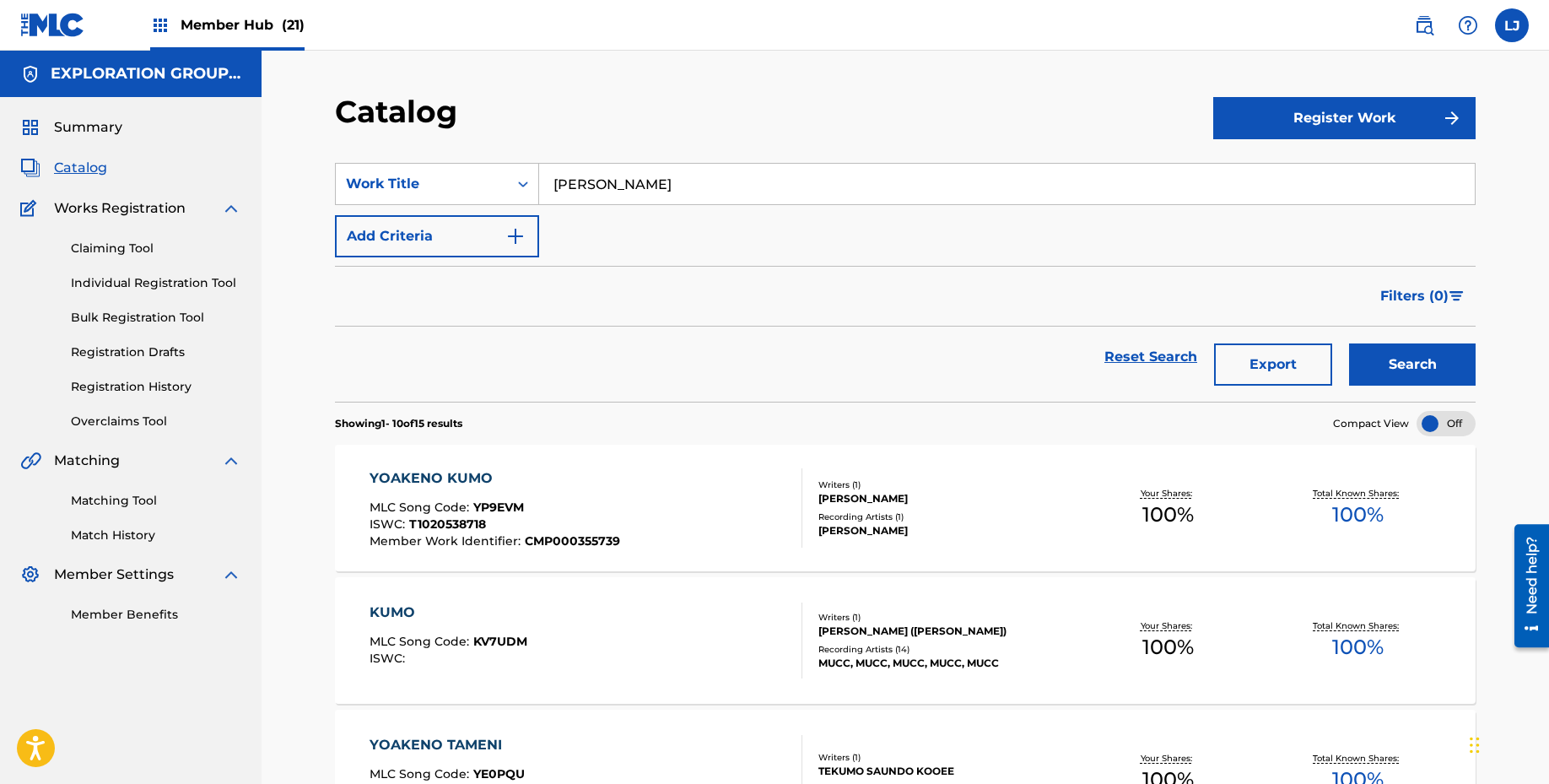
click at [748, 473] on div "YOAKENO KUMO MLC Song Code : YP9EVM ISWC : T1020538718 Member Work Identifier :…" at bounding box center [587, 507] width 434 height 79
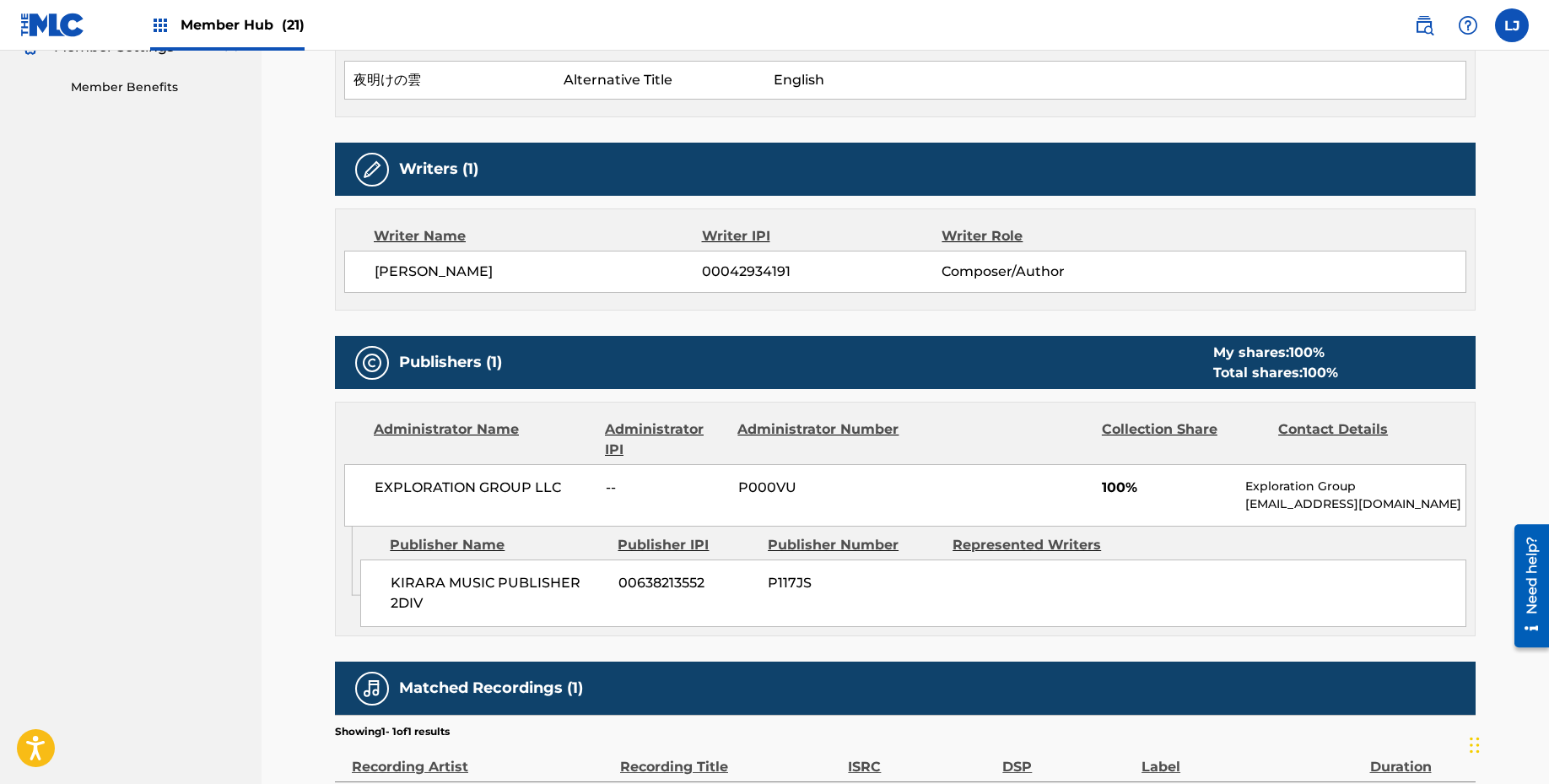
scroll to position [211, 0]
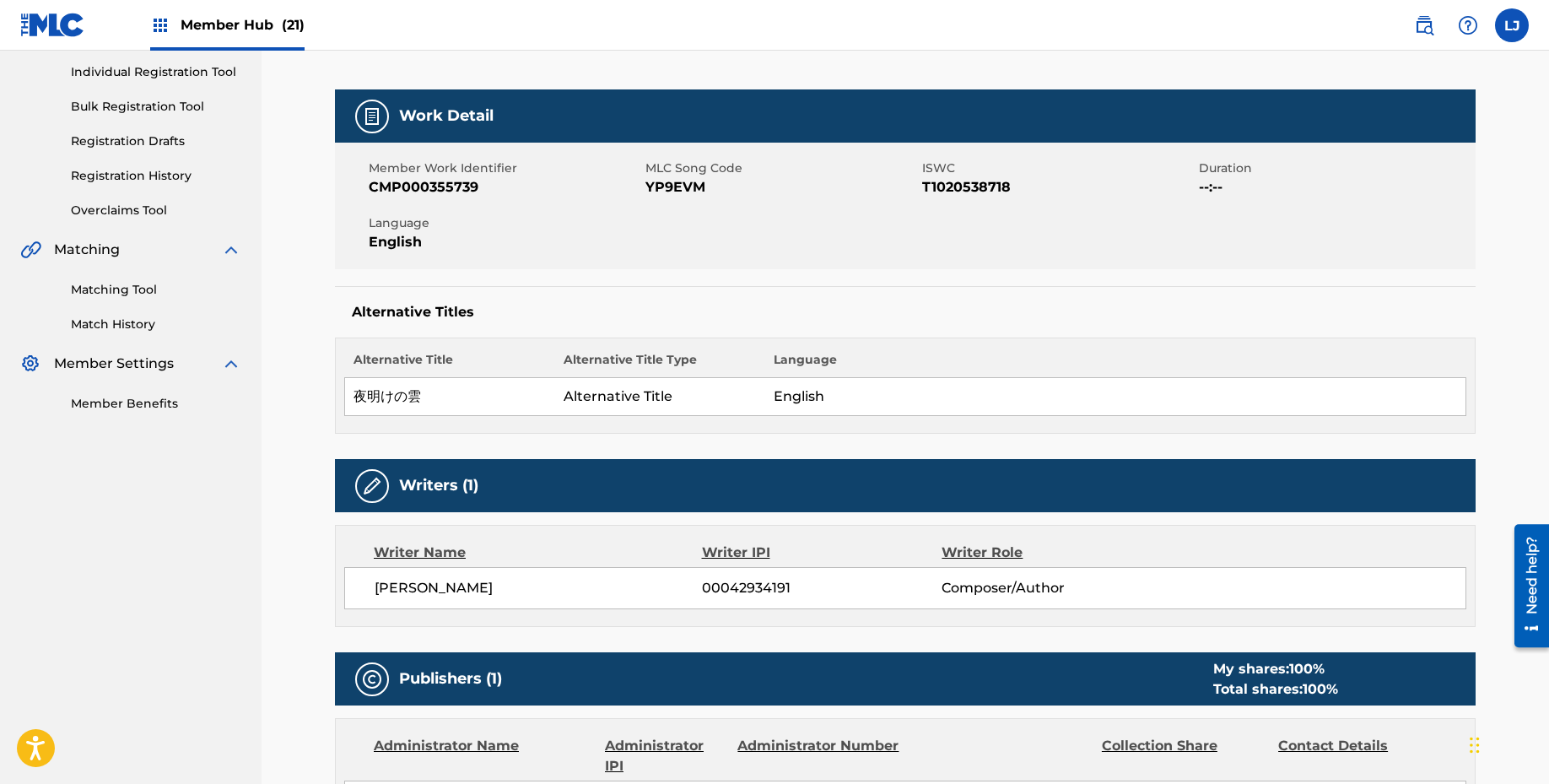
click at [687, 183] on span "YP9EVM" at bounding box center [782, 187] width 272 height 20
copy span "YP9EVM"
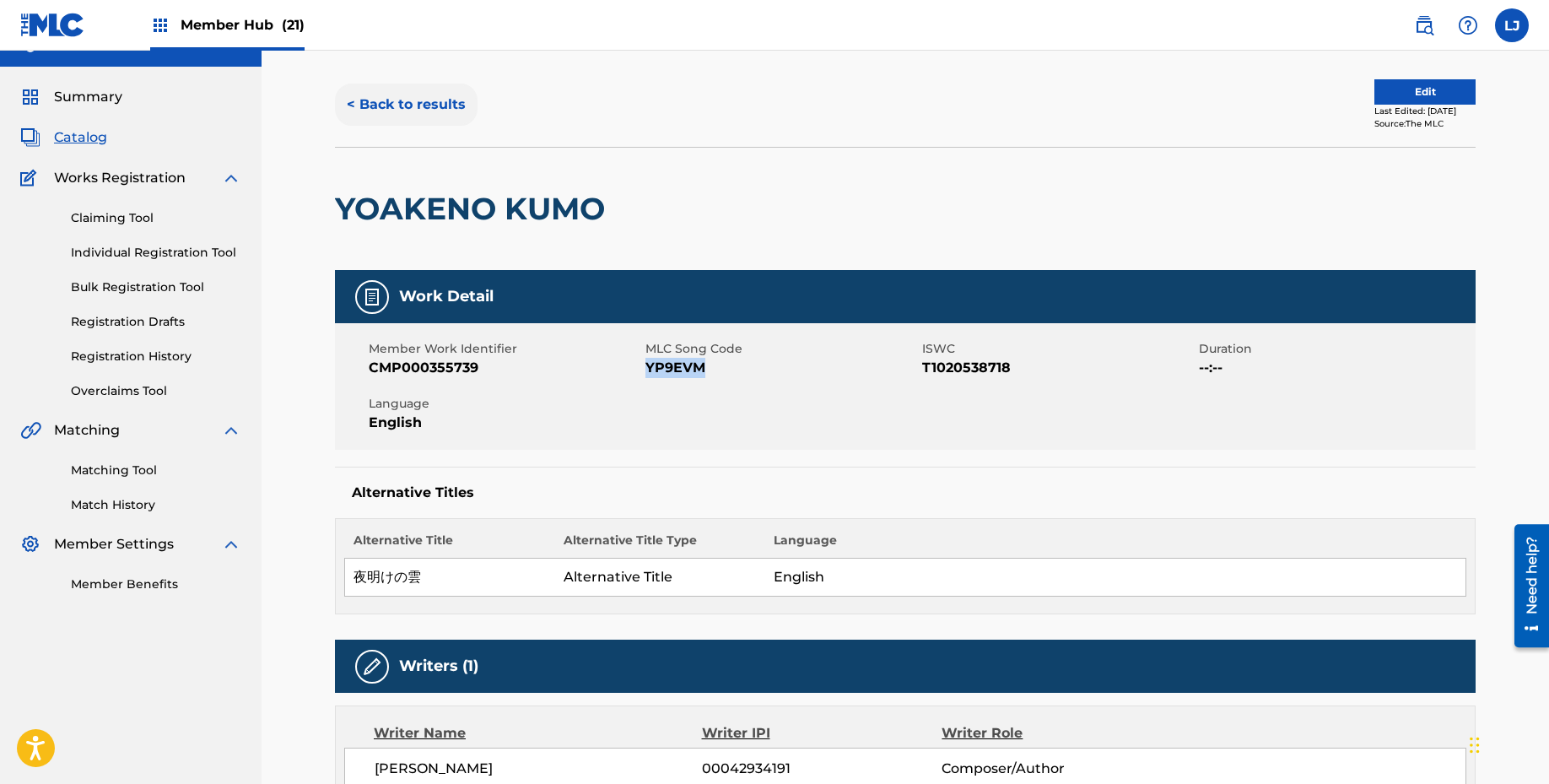
scroll to position [0, 0]
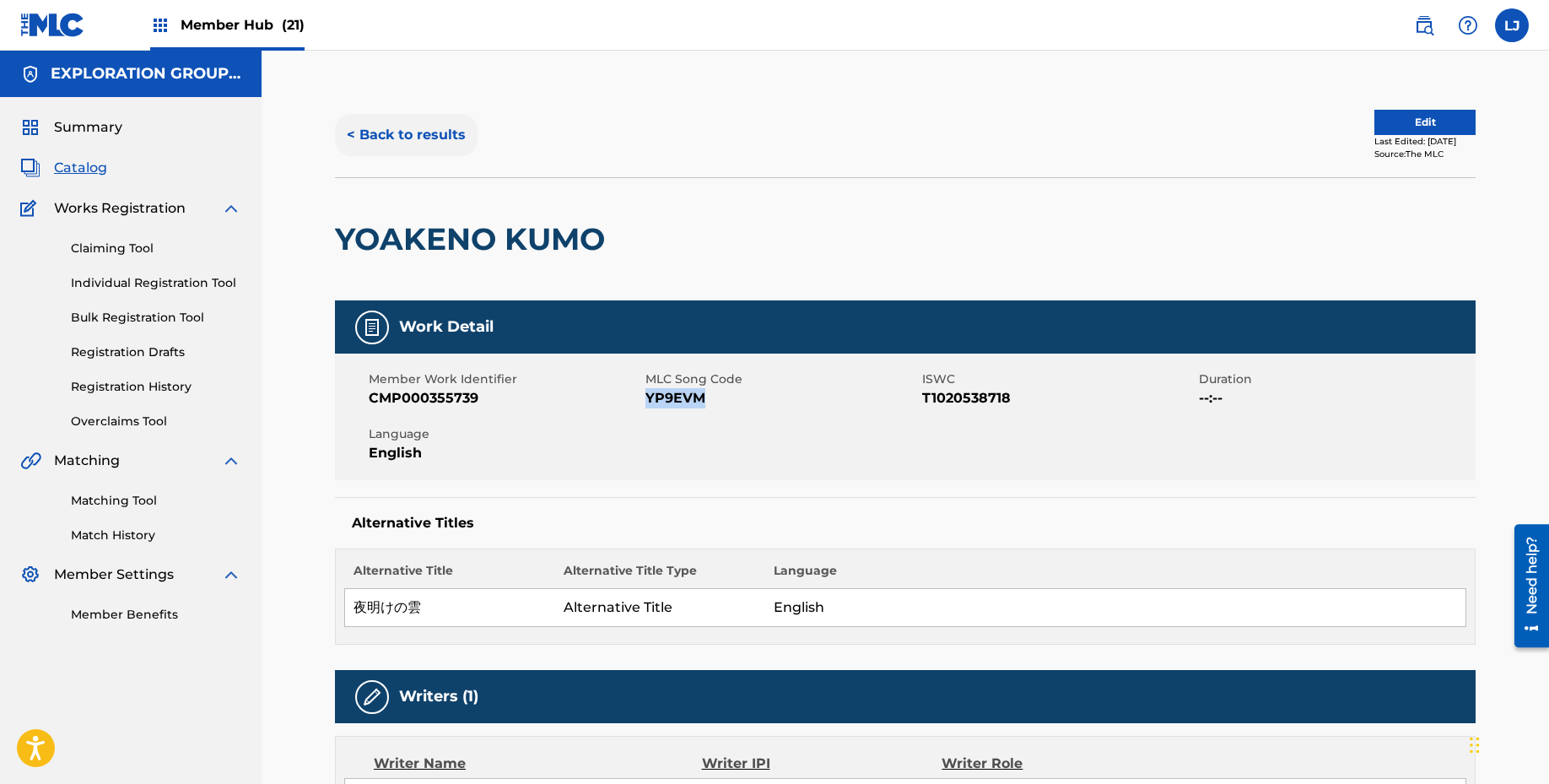
click at [449, 126] on button "< Back to results" at bounding box center [406, 135] width 142 height 42
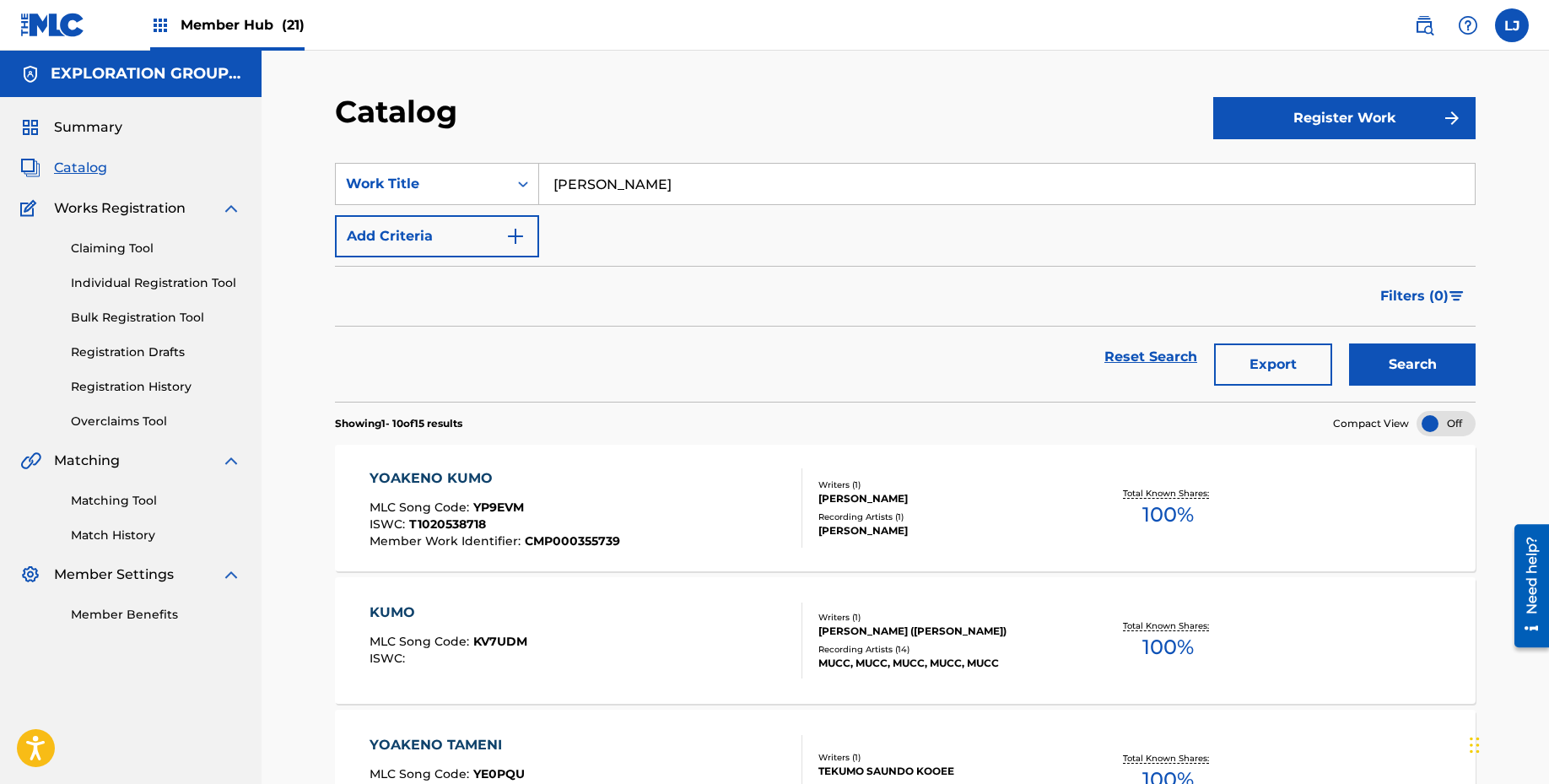
click at [597, 175] on input "[PERSON_NAME]" at bounding box center [1007, 183] width 936 height 40
click at [515, 174] on div "Search Form" at bounding box center [522, 183] width 31 height 31
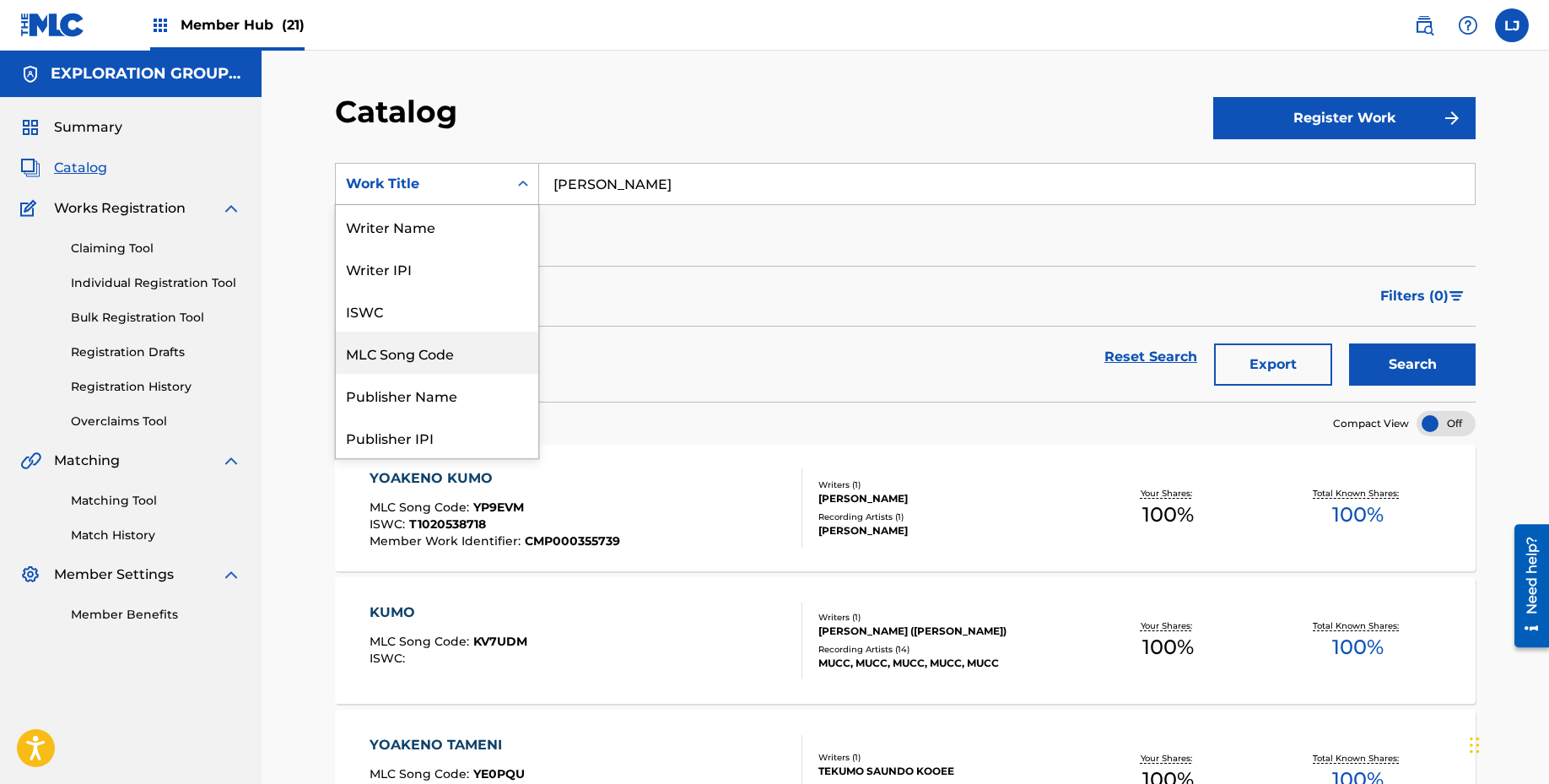
click at [433, 366] on div "MLC Song Code" at bounding box center [436, 353] width 203 height 42
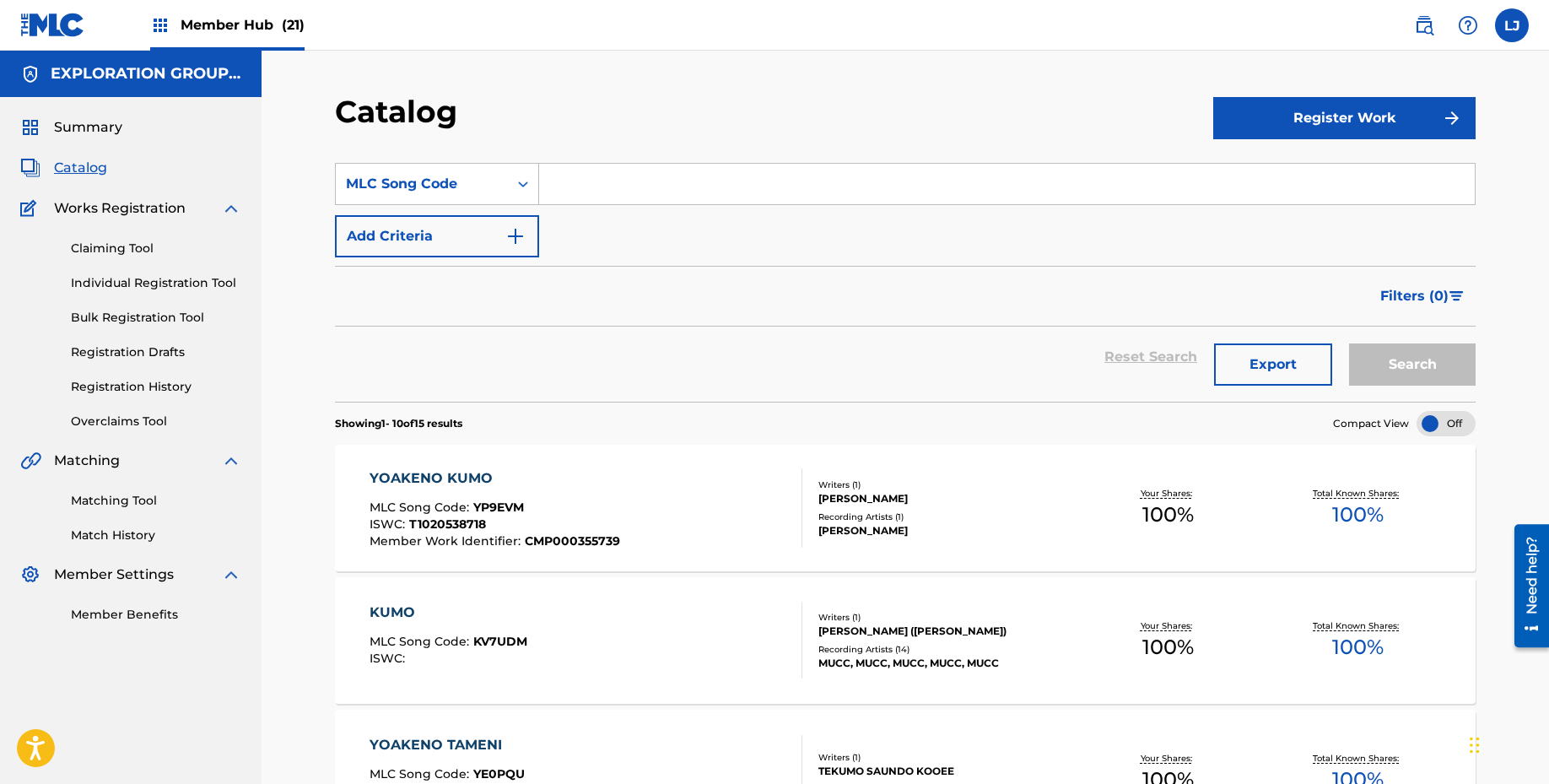
click at [585, 188] on input "Search Form" at bounding box center [1007, 183] width 936 height 40
paste input "S62NRF"
type input "S62NRF"
click at [1380, 364] on button "Search" at bounding box center [1412, 364] width 126 height 42
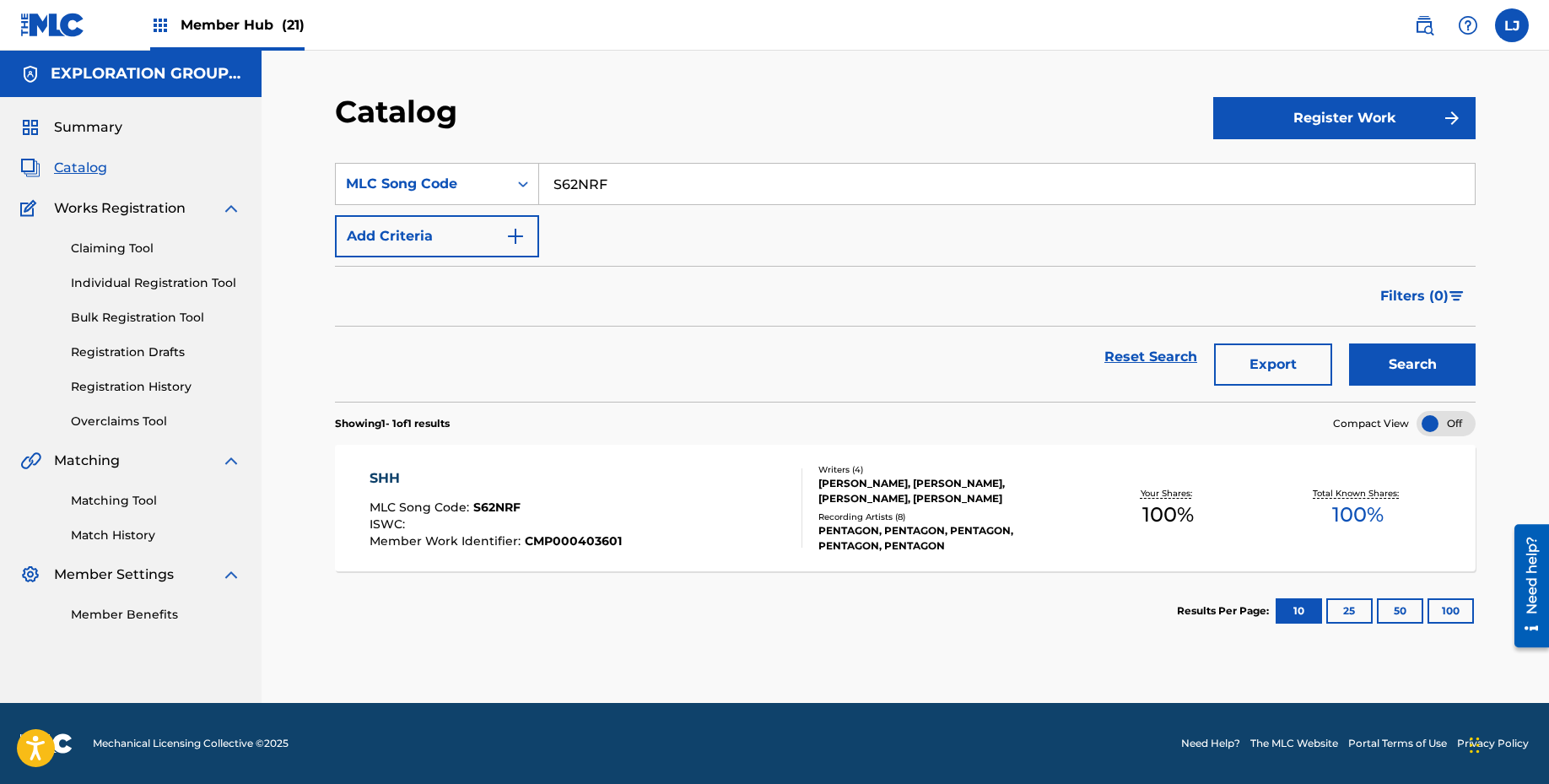
click at [589, 475] on div "SHH" at bounding box center [495, 478] width 252 height 20
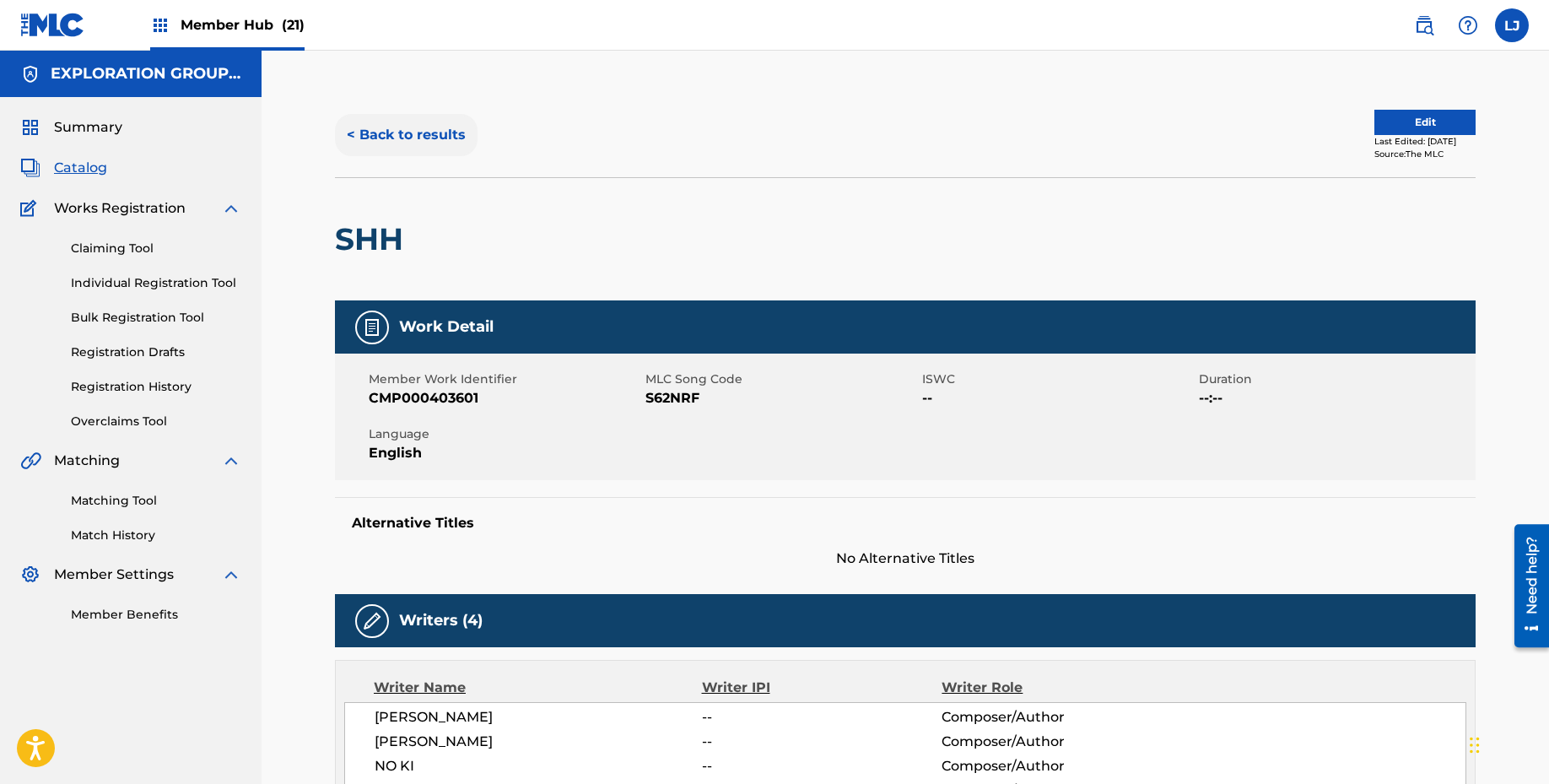
click at [400, 121] on button "< Back to results" at bounding box center [406, 135] width 142 height 42
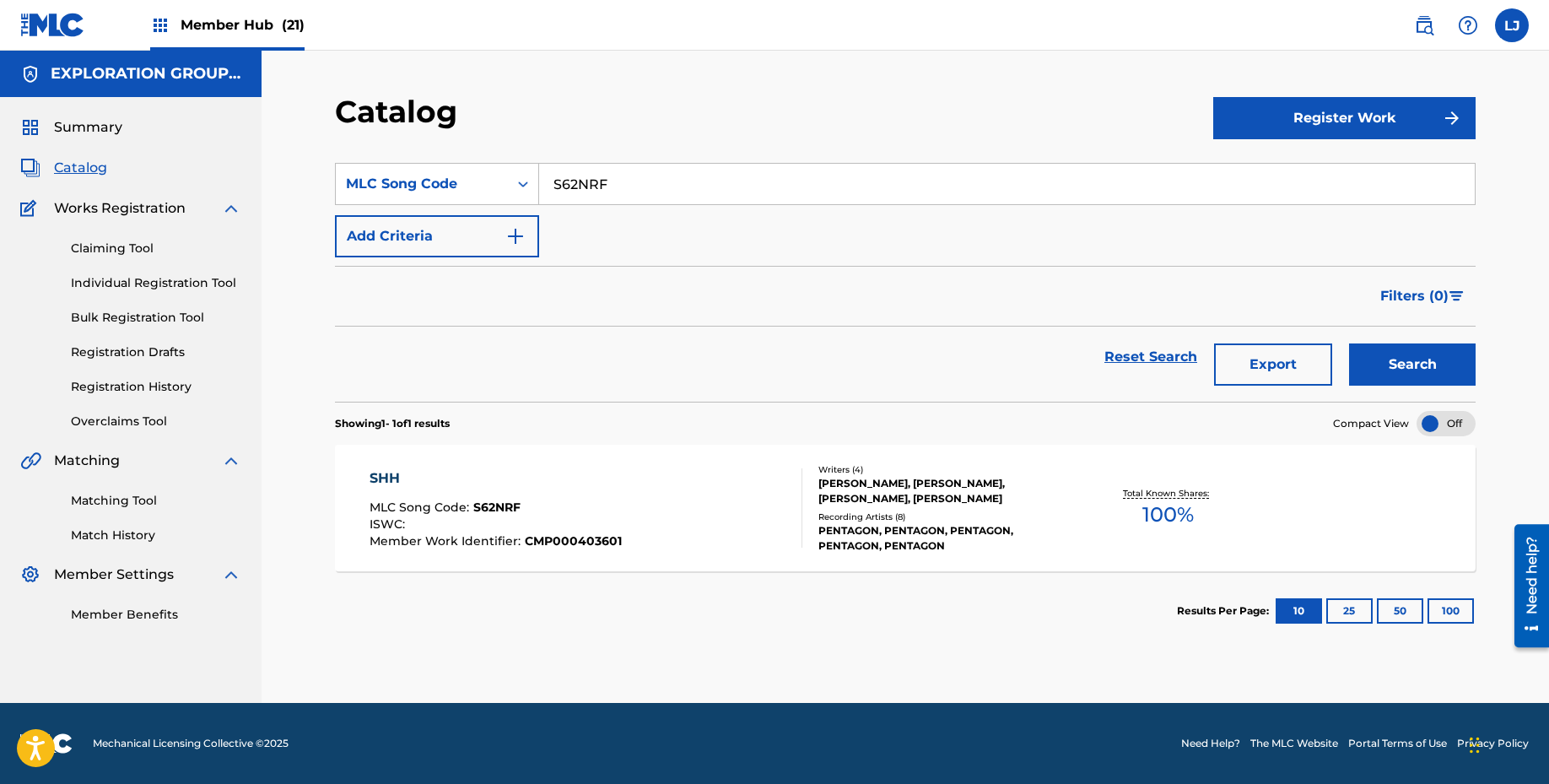
click at [627, 187] on input "S62NRF" at bounding box center [1007, 183] width 936 height 40
paste input "LS7L97"
type input "LS7L97"
click at [1381, 368] on button "Search" at bounding box center [1412, 364] width 126 height 42
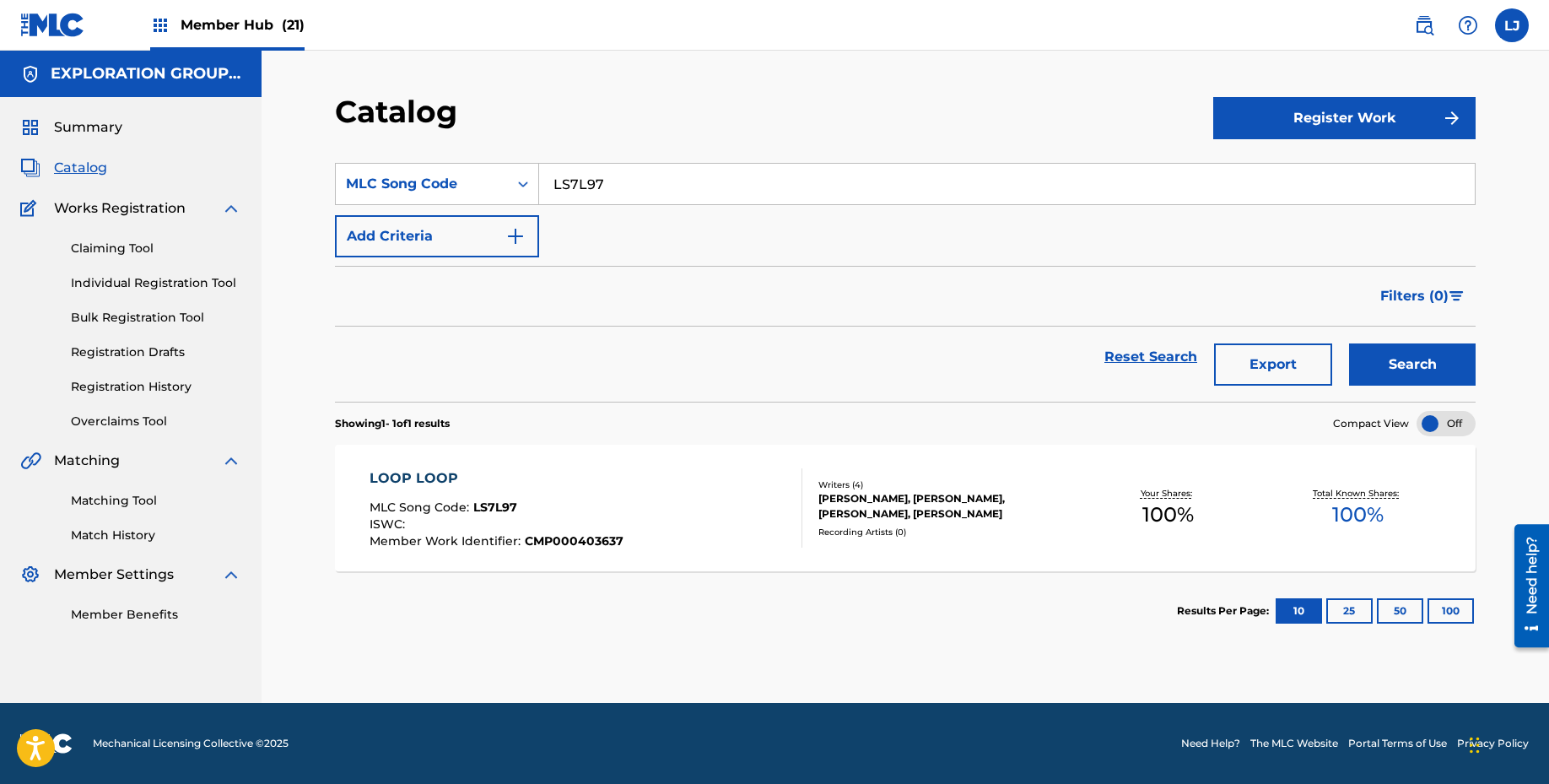
click at [673, 478] on div "LOOP LOOP MLC Song Code : LS7L97 ISWC : Member Work Identifier : CMP000403637" at bounding box center [587, 507] width 434 height 79
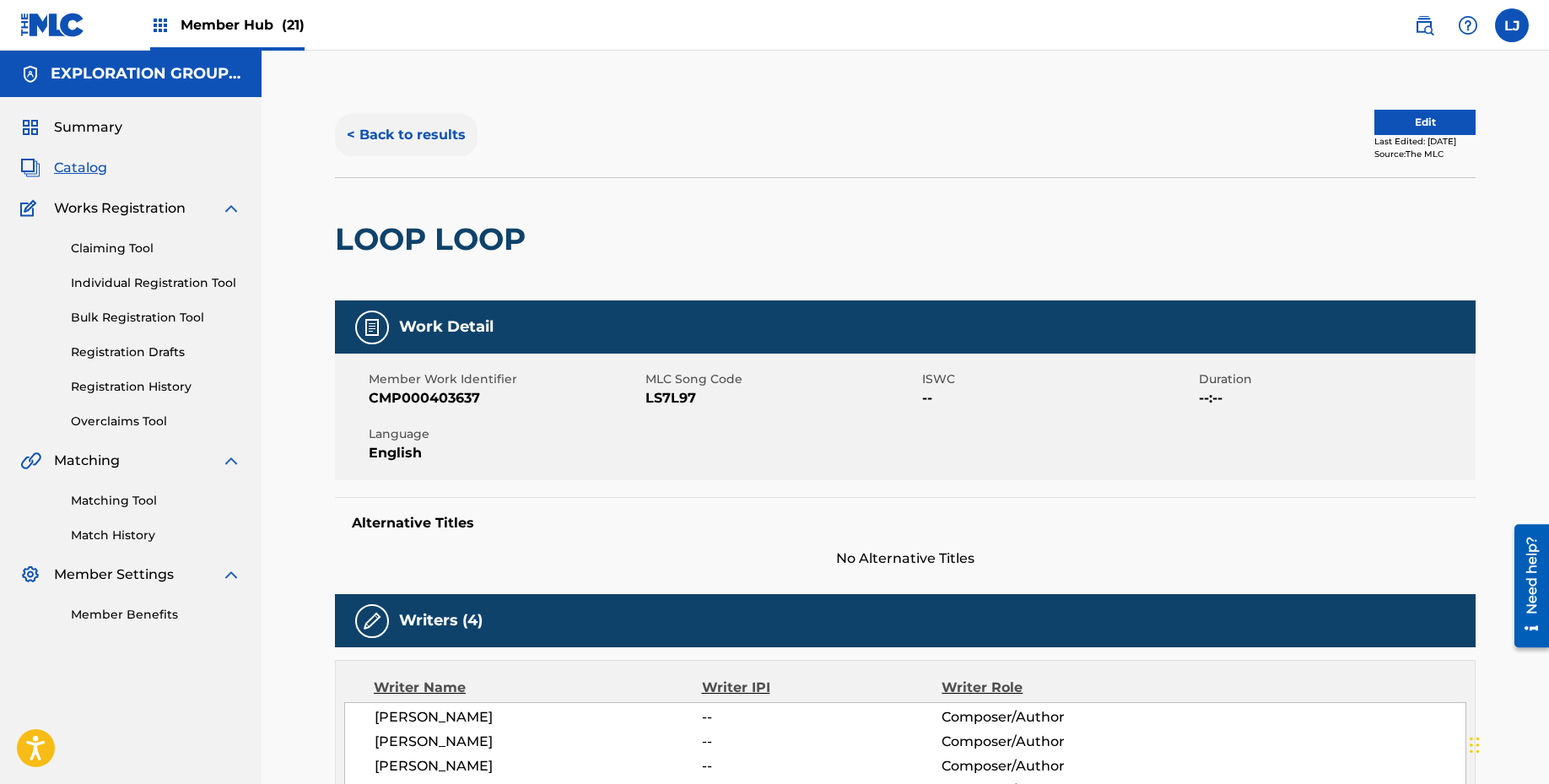
click at [455, 116] on button "< Back to results" at bounding box center [406, 135] width 142 height 42
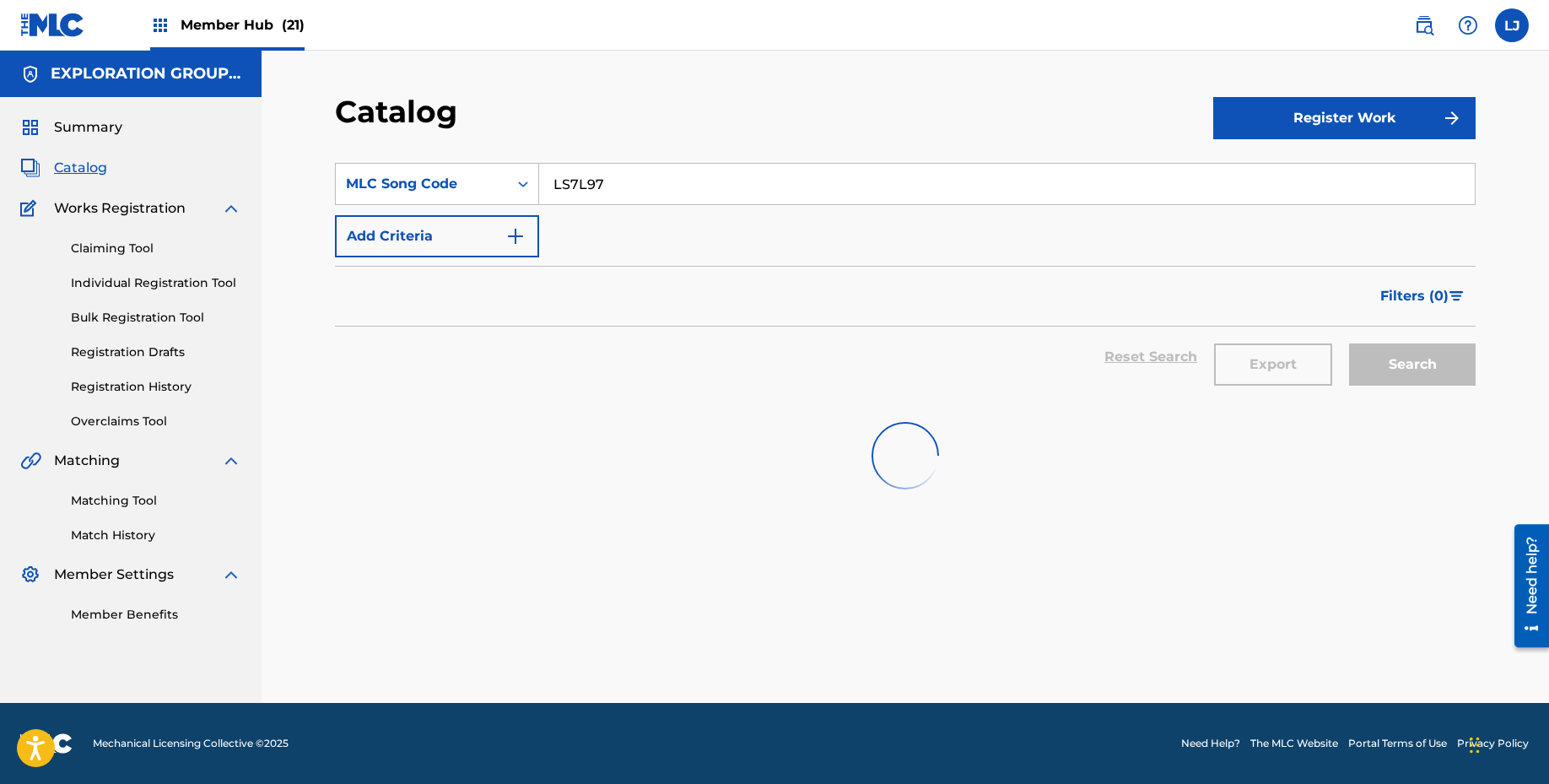
click at [614, 197] on input "LS7L97" at bounding box center [1007, 183] width 936 height 40
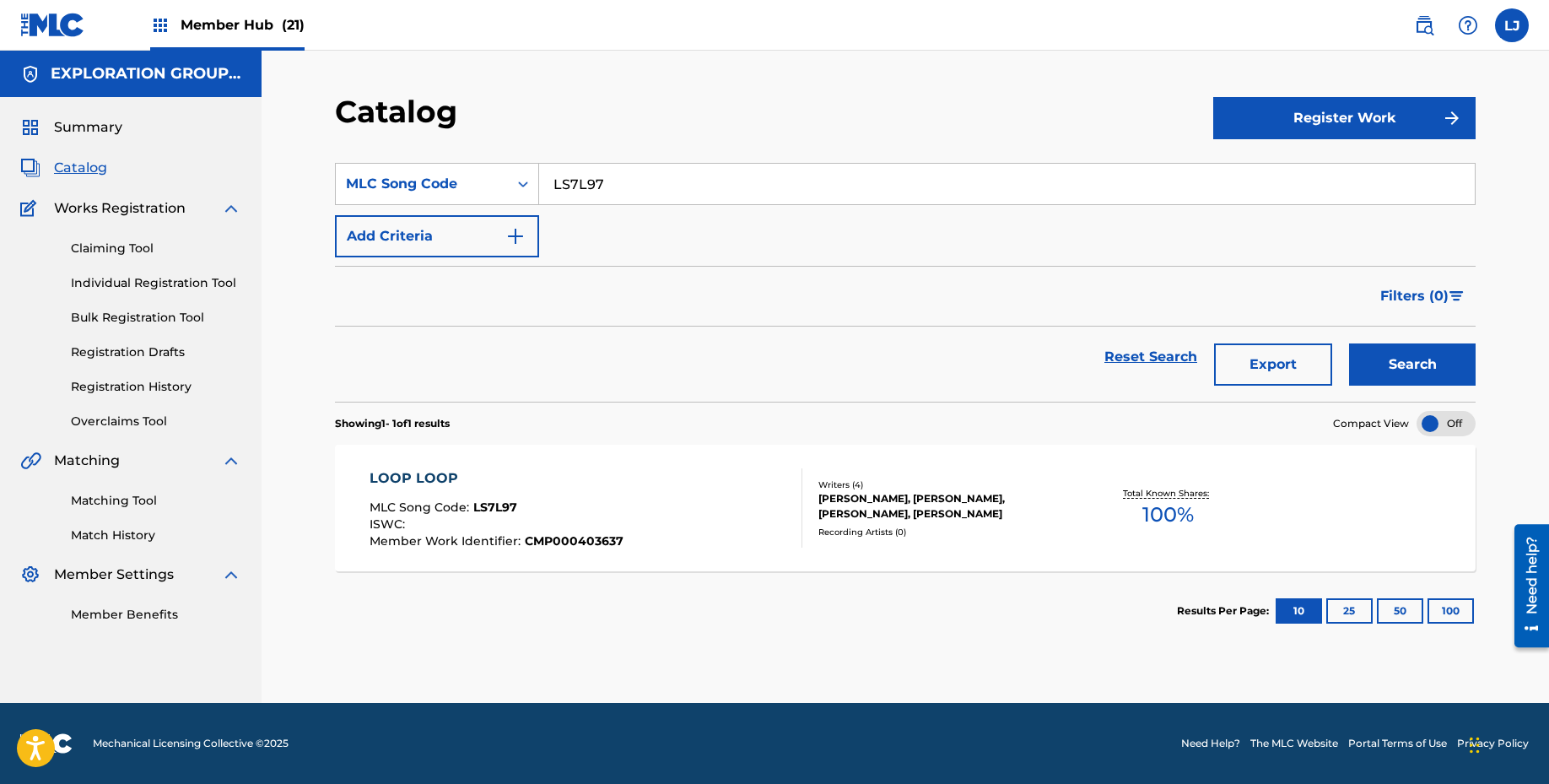
click at [614, 197] on input "LS7L97" at bounding box center [1007, 183] width 936 height 40
paste input "[PERSON_NAME]"
click at [614, 197] on input "[PERSON_NAME]" at bounding box center [1007, 183] width 936 height 40
type input "[PERSON_NAME]"
click at [463, 186] on div "MLC Song Code" at bounding box center [421, 183] width 152 height 20
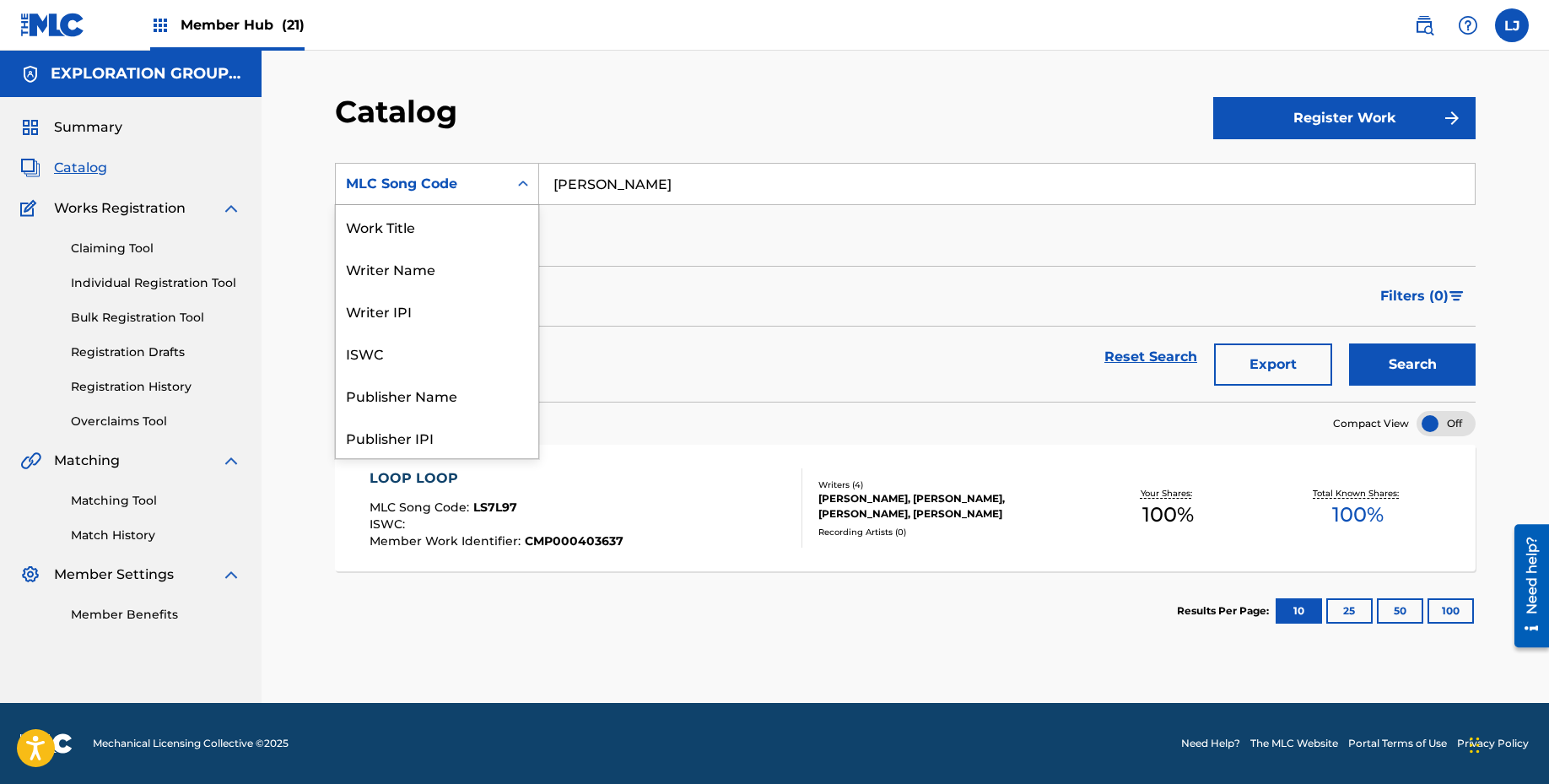
click at [438, 232] on div "Work Title" at bounding box center [436, 226] width 203 height 42
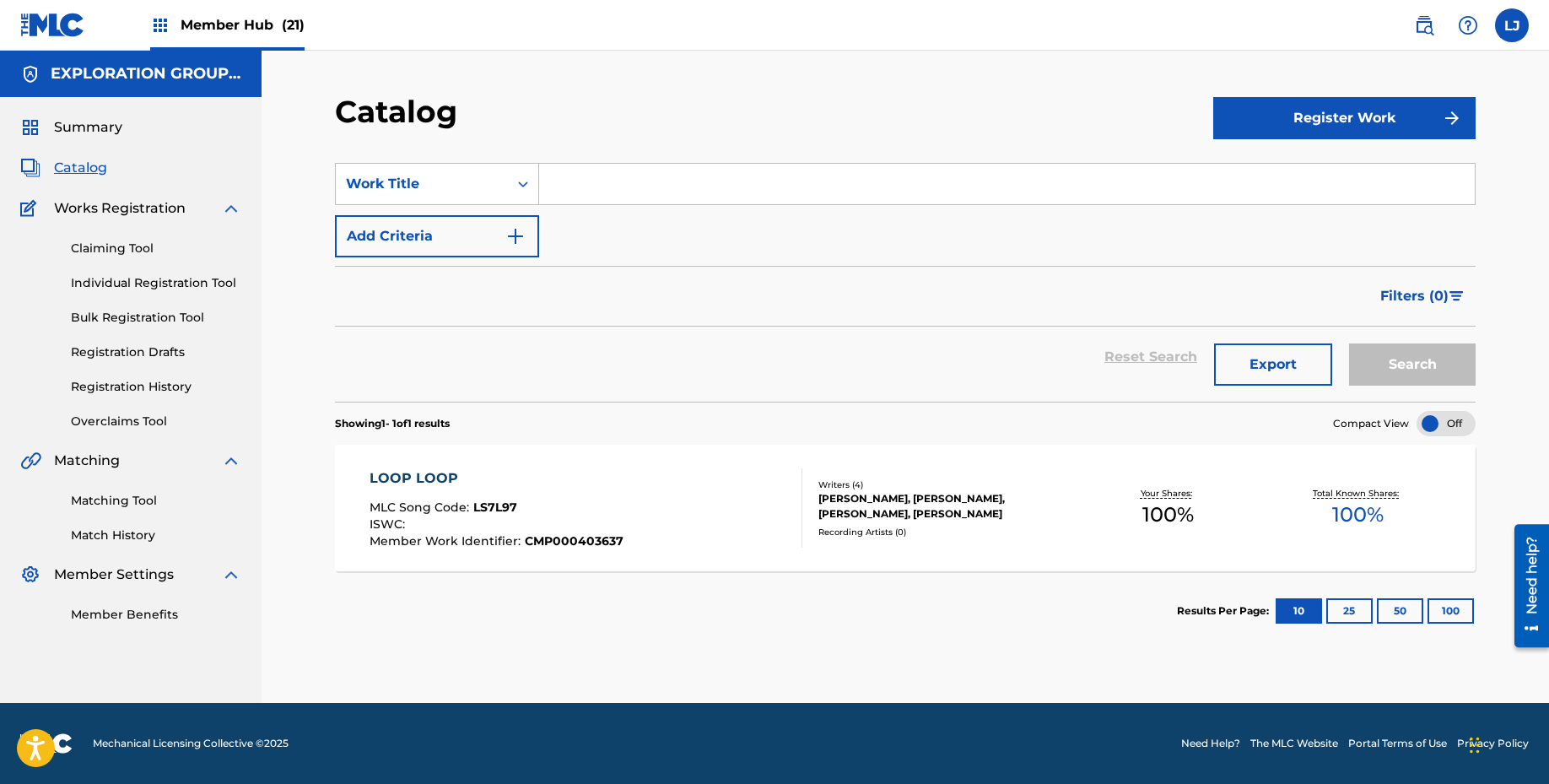
click at [594, 207] on div "SearchWithCriteria7054b539-a451-44f3-b115-89494e782872 Work Title Add Criteria" at bounding box center [904, 210] width 1141 height 95
click at [600, 199] on input "Search Form" at bounding box center [1007, 183] width 936 height 40
paste input "[PERSON_NAME]"
type input "[PERSON_NAME]"
click at [1402, 348] on button "Search" at bounding box center [1412, 364] width 126 height 42
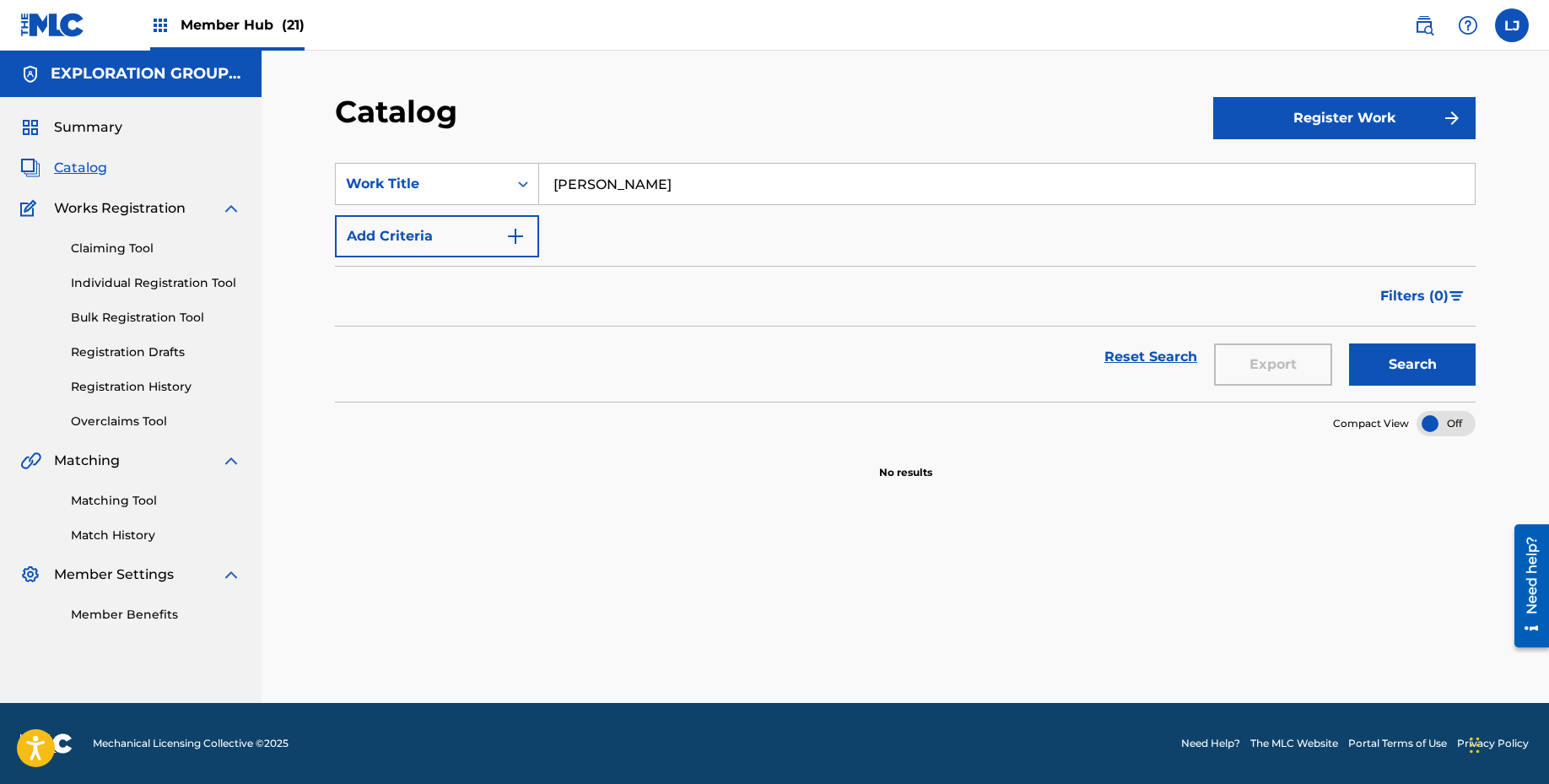
click at [702, 184] on input "[PERSON_NAME]" at bounding box center [1007, 183] width 936 height 40
click at [152, 380] on link "Registration History" at bounding box center [156, 386] width 170 height 18
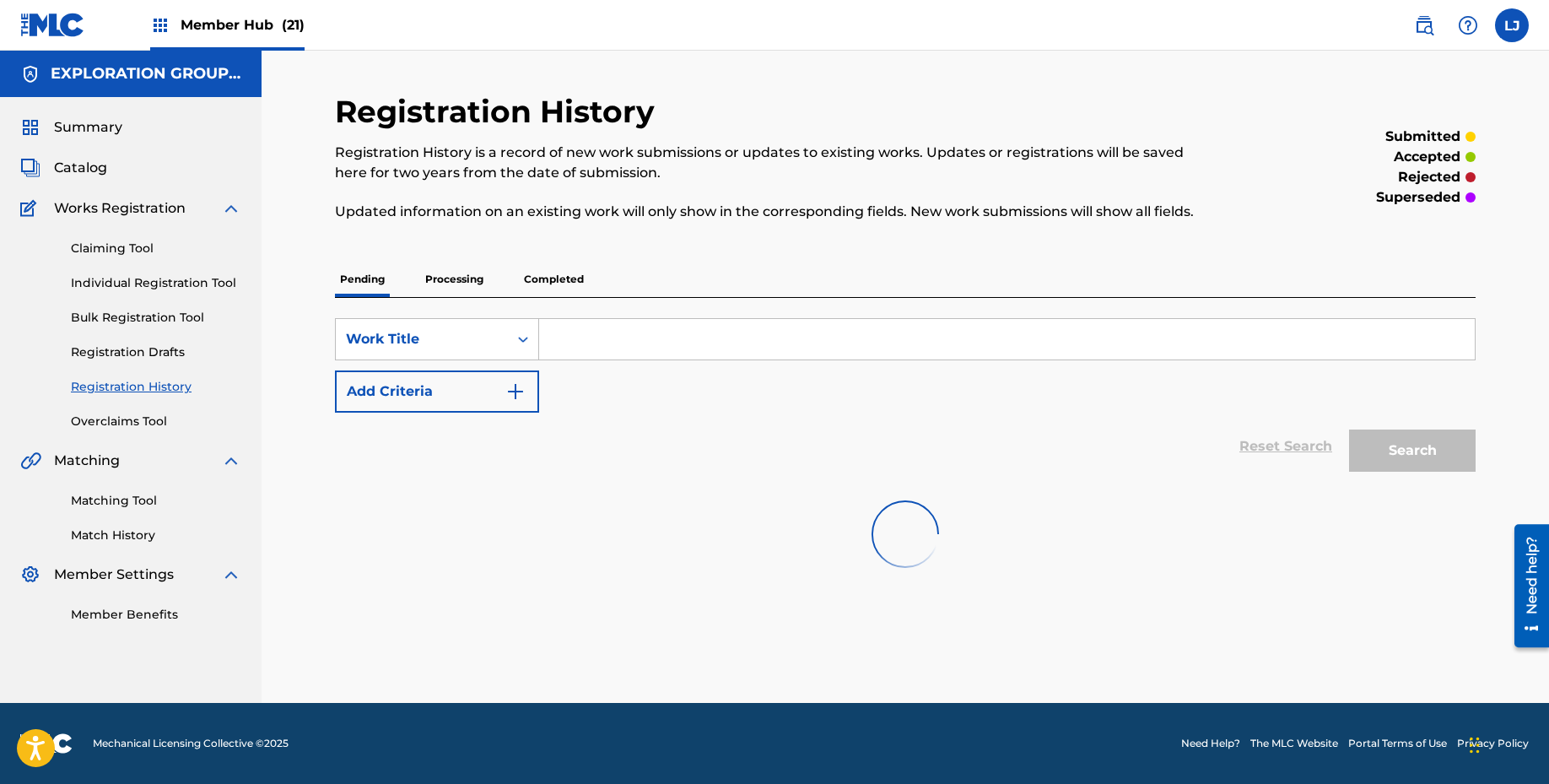
drag, startPoint x: 623, startPoint y: 306, endPoint x: 605, endPoint y: 326, distance: 26.9
click at [623, 306] on div "SearchWithCriteriaaa4d728e-6d93-4db9-bc74-60969ea93355 Work Title Add Criteria …" at bounding box center [904, 389] width 1141 height 183
click at [605, 326] on input "Search Form" at bounding box center [1007, 339] width 936 height 40
paste input "[PERSON_NAME]"
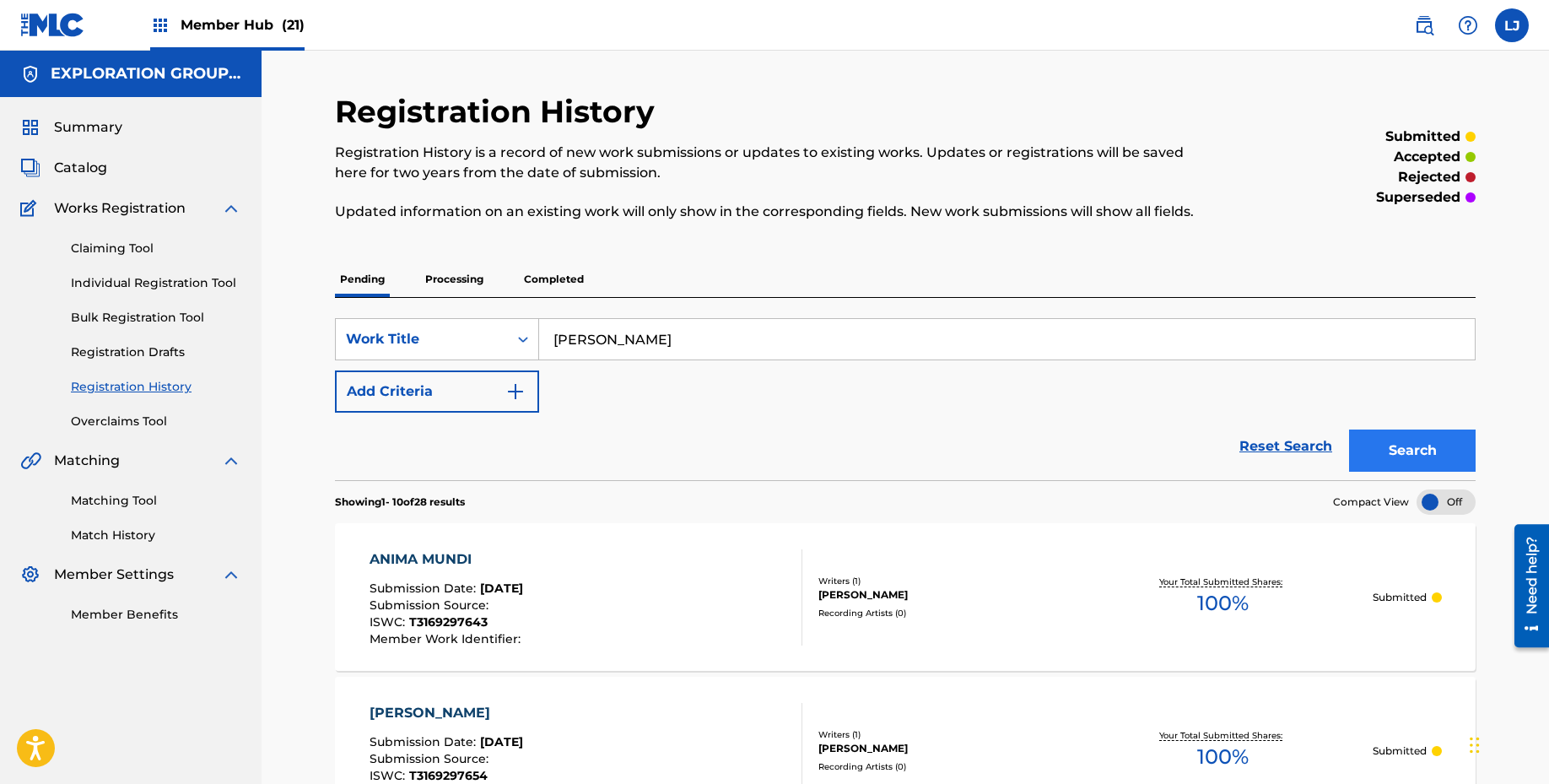
type input "[PERSON_NAME]"
click at [1432, 434] on button "Search" at bounding box center [1412, 450] width 126 height 42
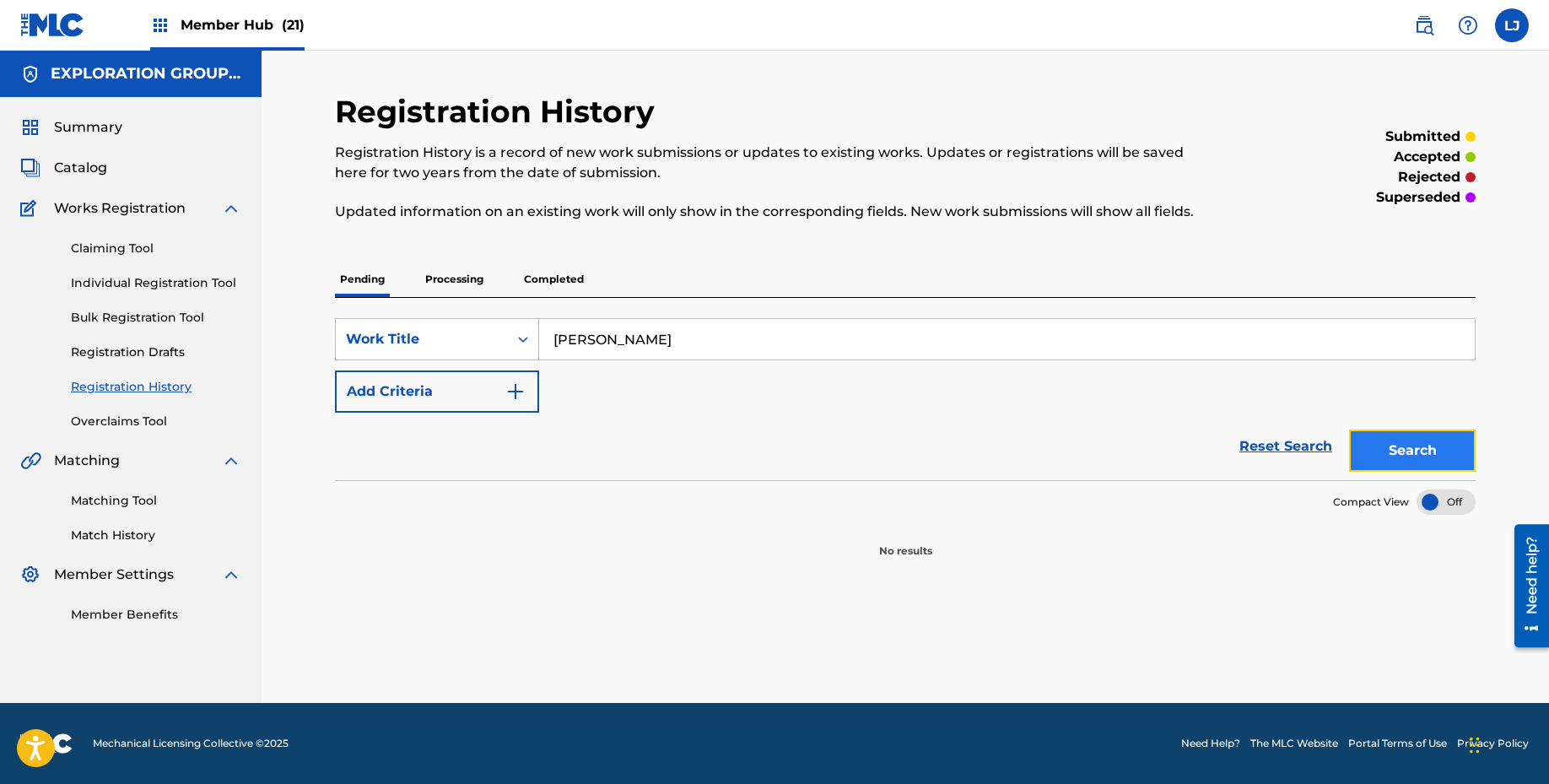
click at [1398, 448] on button "Search" at bounding box center [1412, 450] width 126 height 42
click at [448, 286] on p "Processing" at bounding box center [454, 279] width 68 height 35
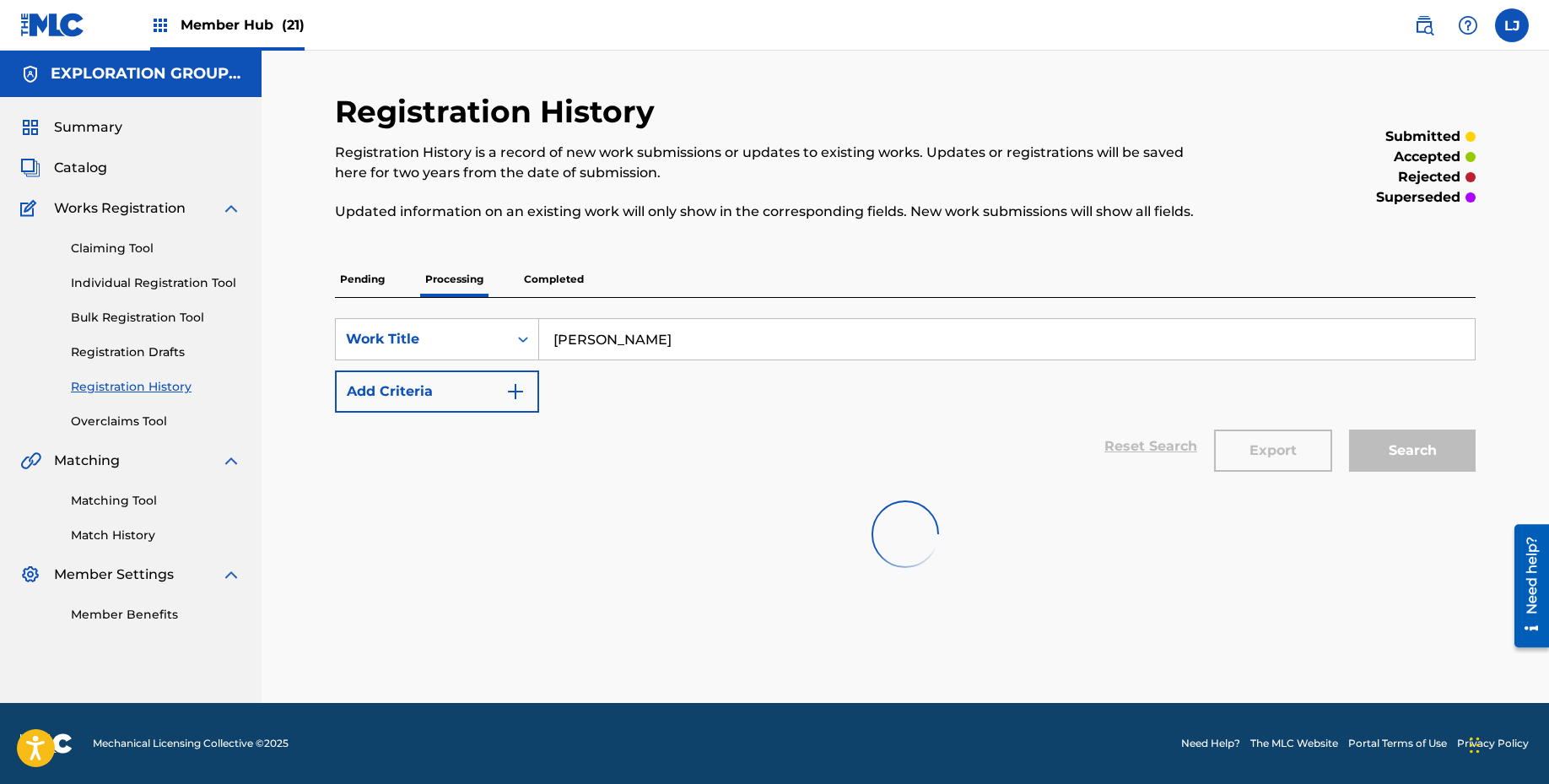
click at [544, 278] on p "Completed" at bounding box center [554, 279] width 70 height 35
